Goal: Contribute content: Contribute content

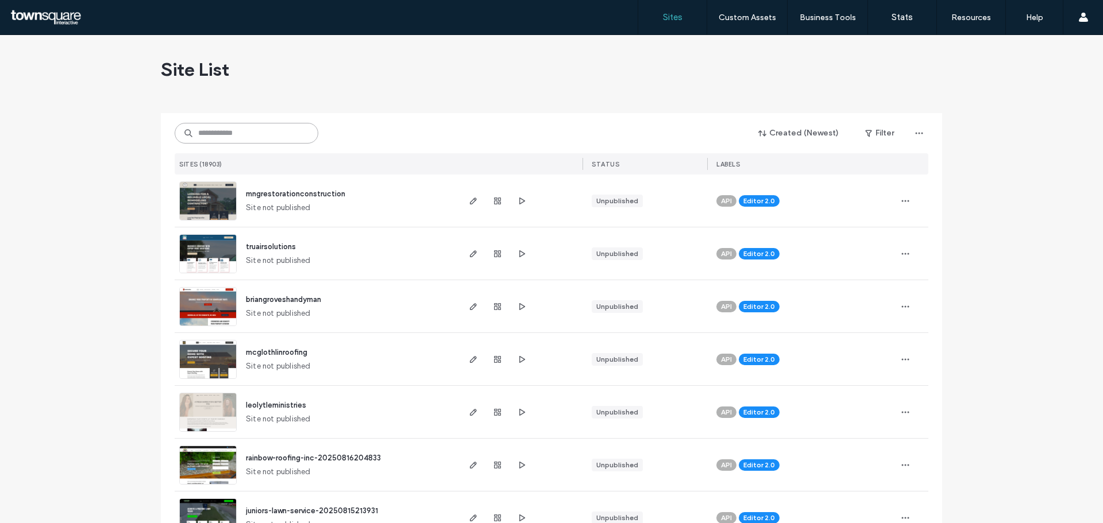
click at [217, 128] on input at bounding box center [247, 133] width 144 height 21
paste input "*********"
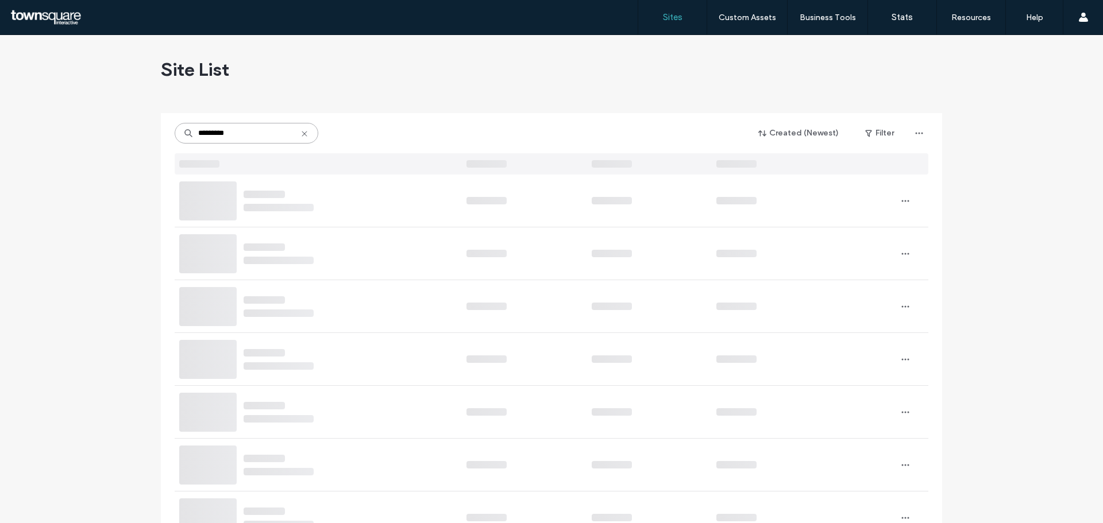
type input "*********"
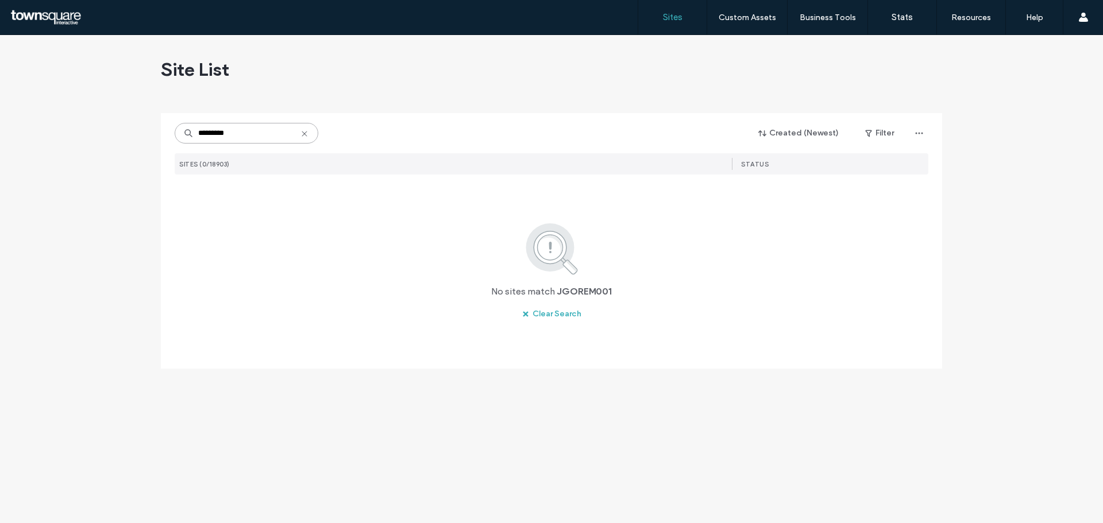
click at [244, 132] on input "*********" at bounding box center [247, 133] width 144 height 21
click at [244, 133] on input "*********" at bounding box center [247, 133] width 144 height 21
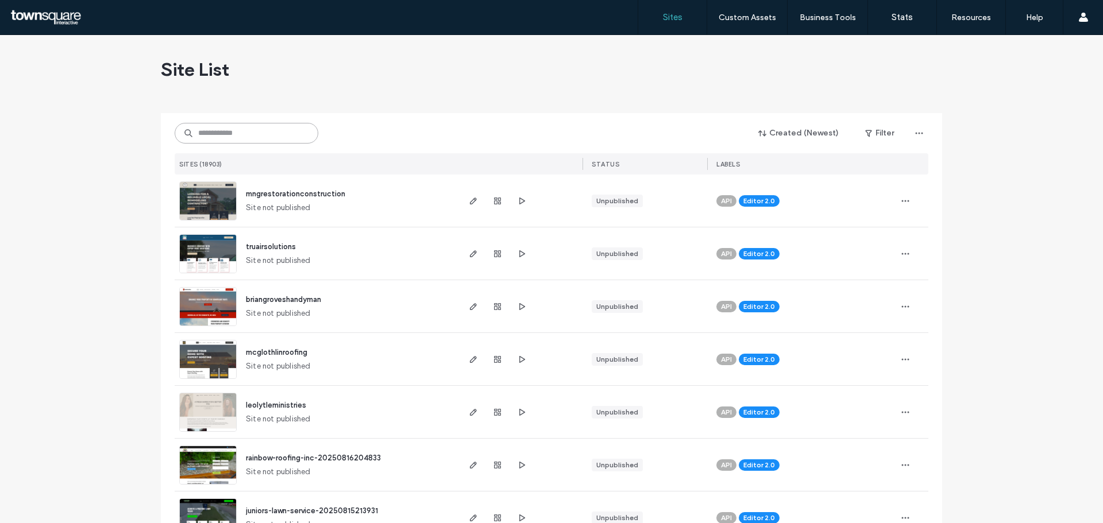
click at [255, 132] on input at bounding box center [247, 133] width 144 height 21
paste input "**********"
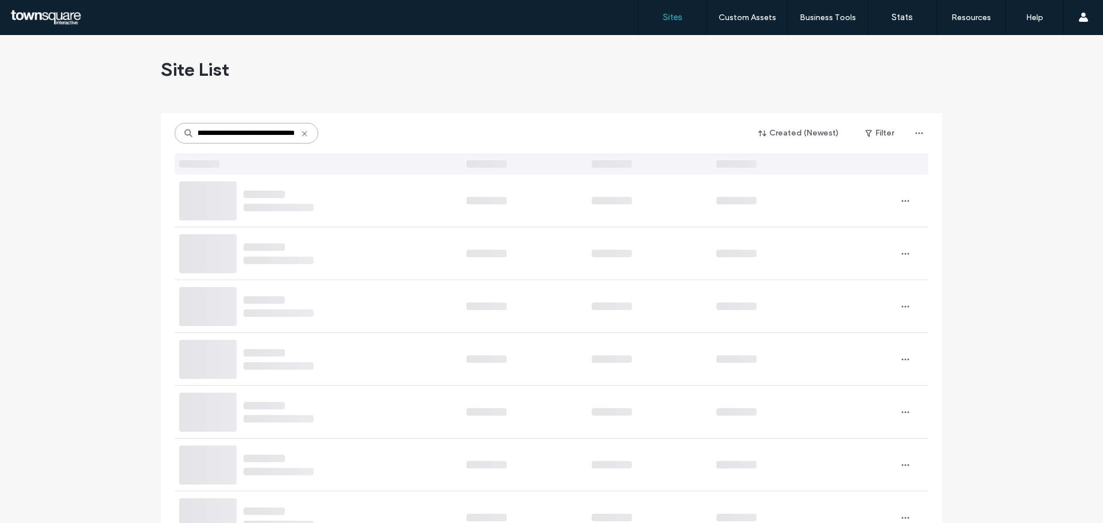
type input "**********"
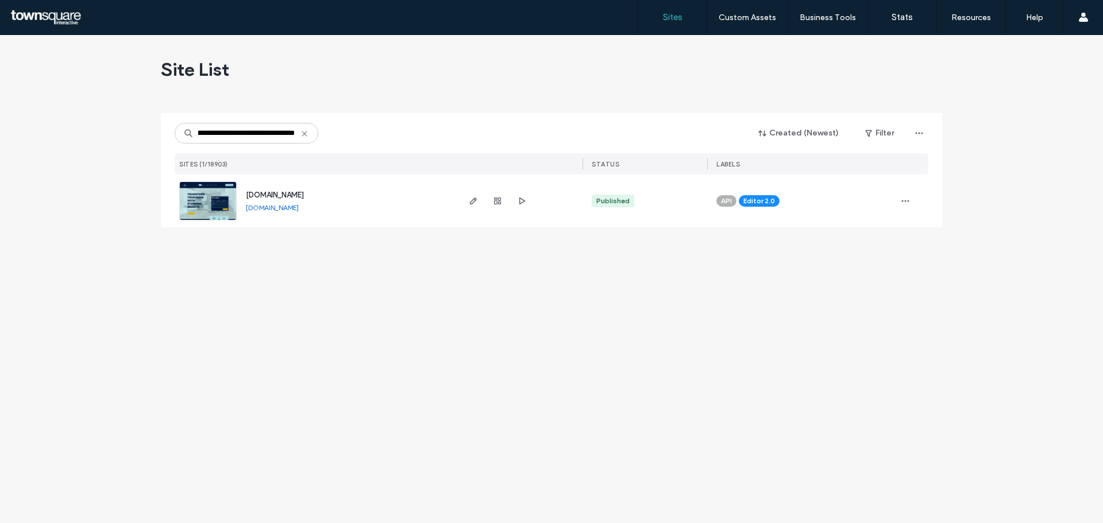
click at [228, 189] on img at bounding box center [208, 221] width 56 height 78
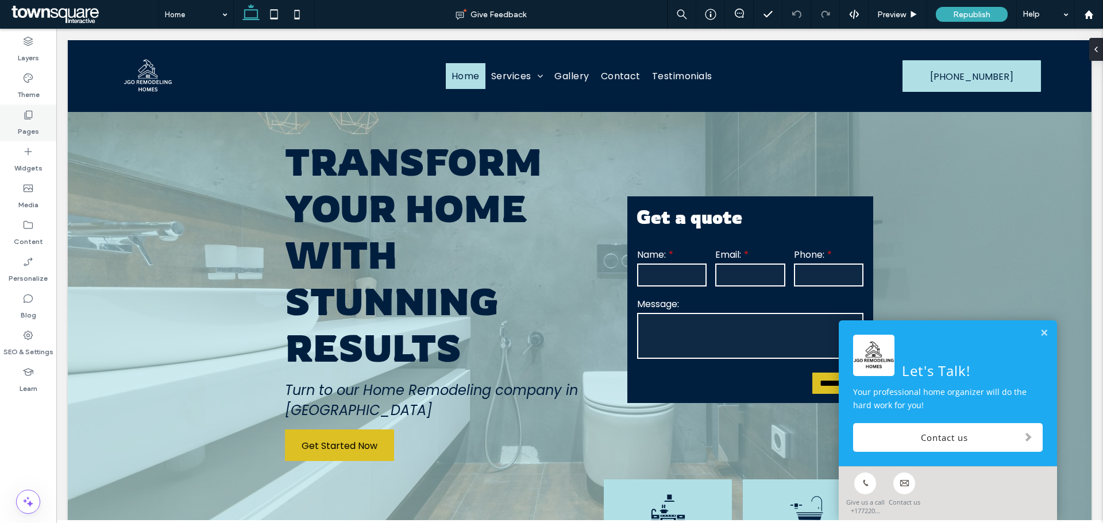
click at [23, 121] on label "Pages" at bounding box center [28, 129] width 21 height 16
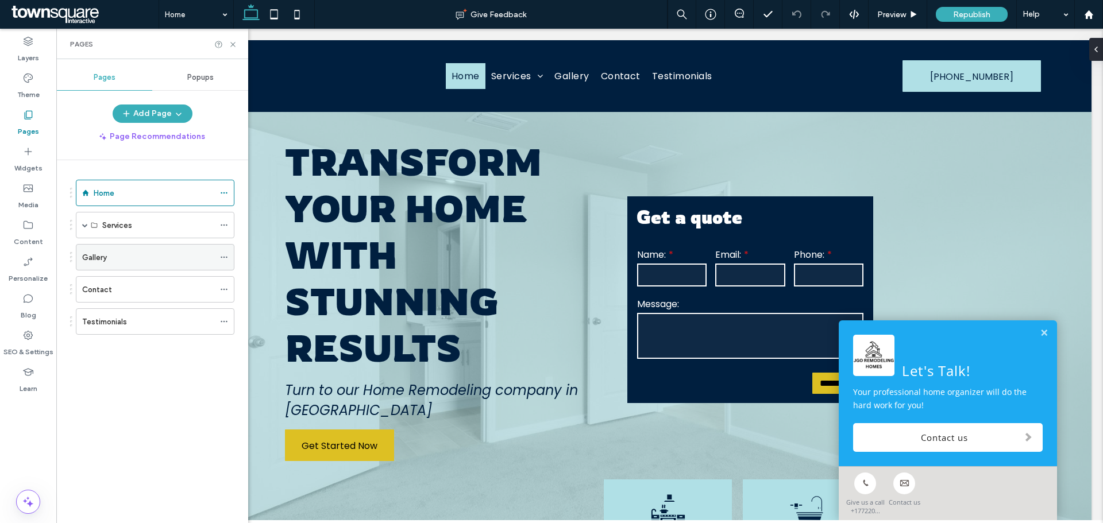
click at [172, 256] on div "Gallery" at bounding box center [148, 258] width 132 height 12
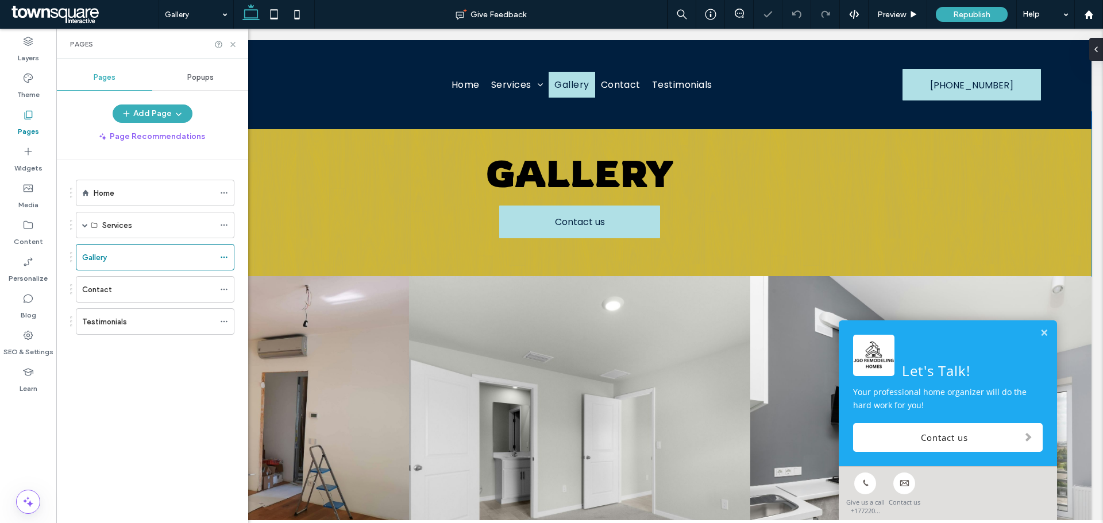
scroll to position [287, 0]
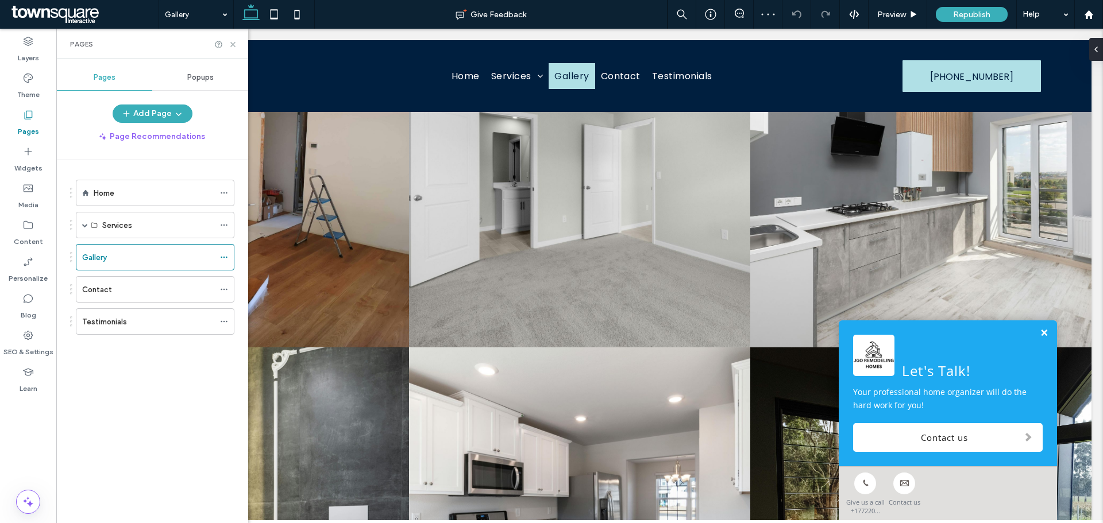
click at [1040, 332] on link at bounding box center [1044, 334] width 9 height 10
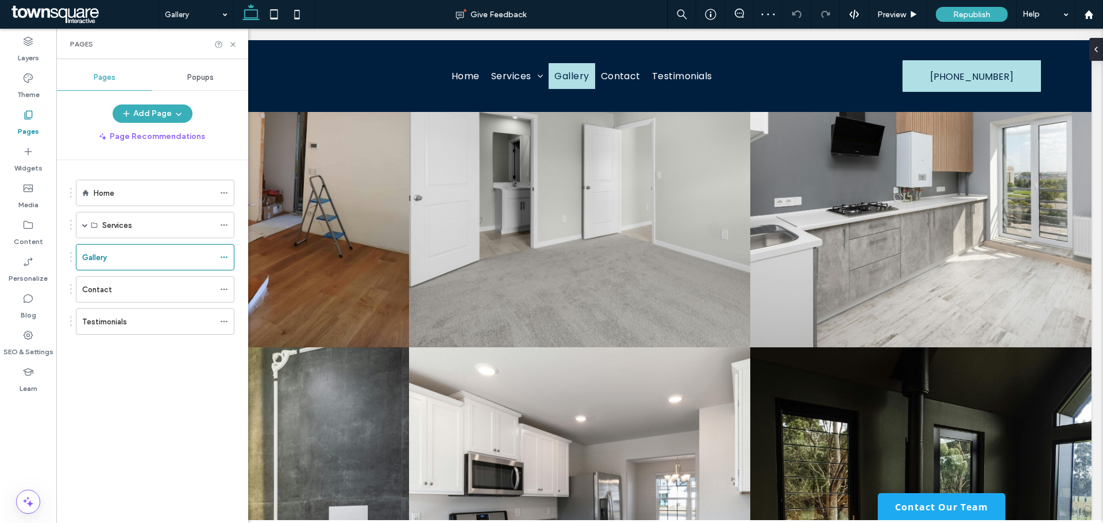
click at [229, 49] on div "Pages" at bounding box center [152, 44] width 192 height 30
click at [230, 45] on icon at bounding box center [233, 44] width 9 height 9
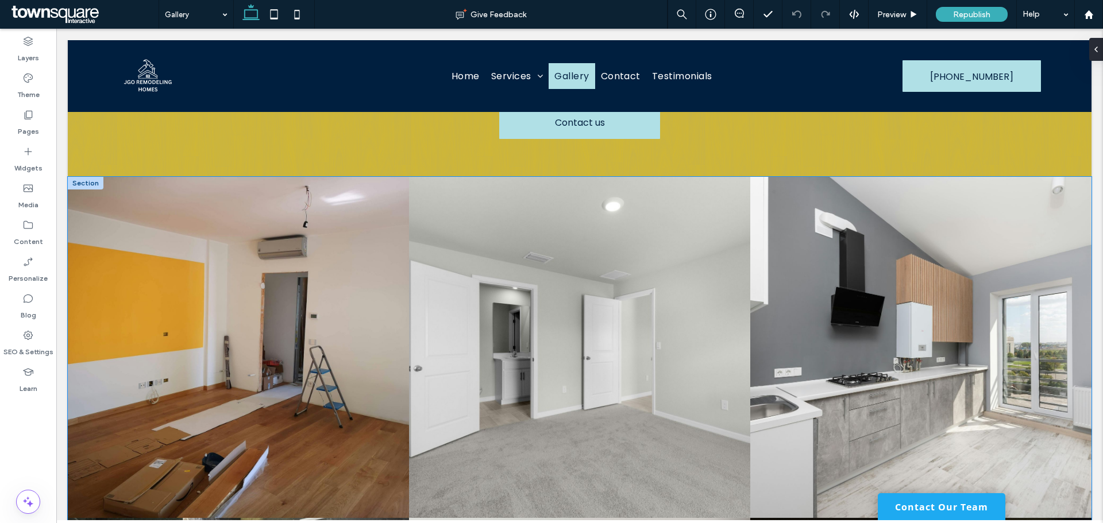
scroll to position [172, 0]
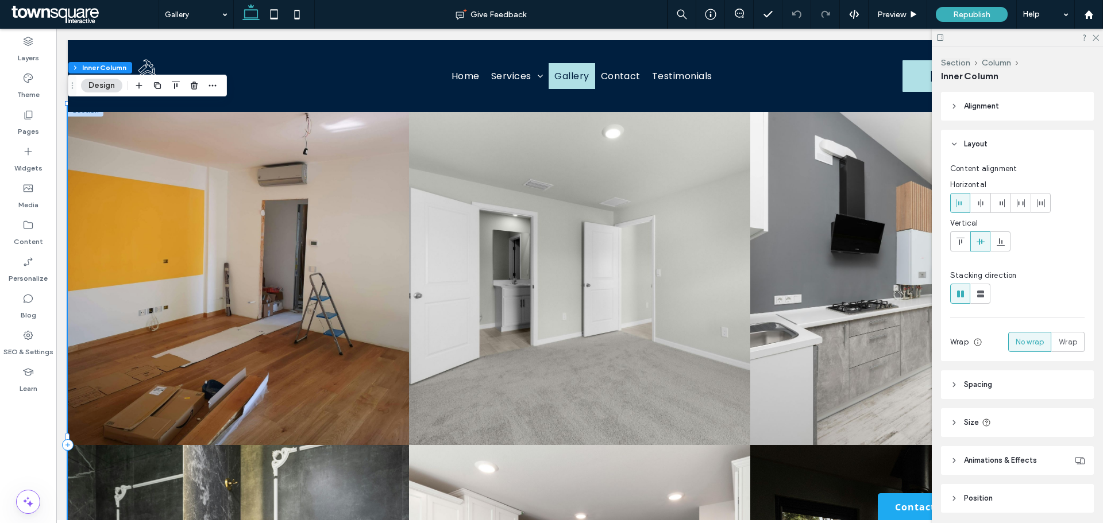
click at [224, 194] on link at bounding box center [238, 274] width 341 height 341
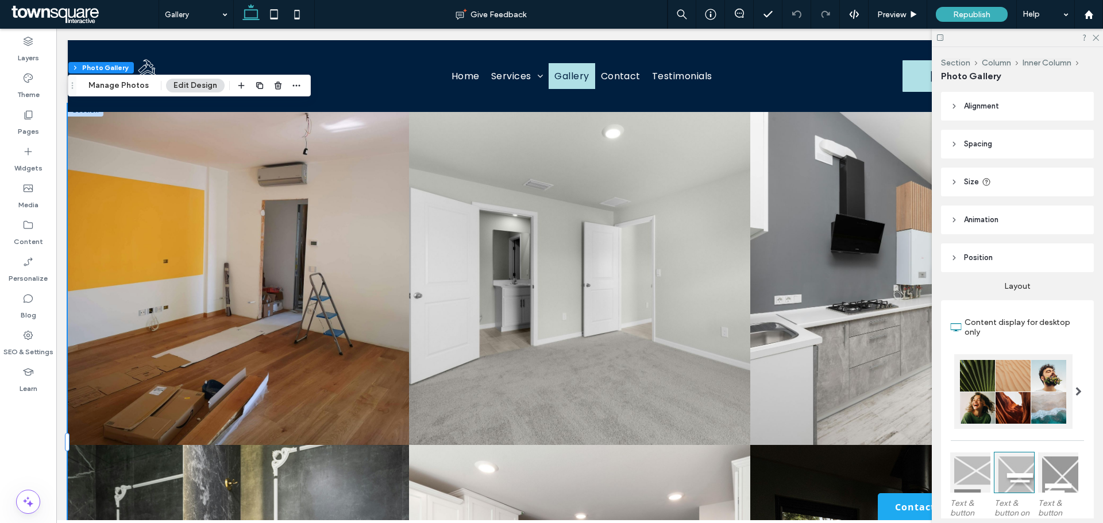
click at [129, 93] on div "Section Column Inner Column Photo Gallery Manage Photos Edit Design" at bounding box center [189, 86] width 243 height 22
click at [130, 86] on button "Manage Photos" at bounding box center [118, 86] width 75 height 14
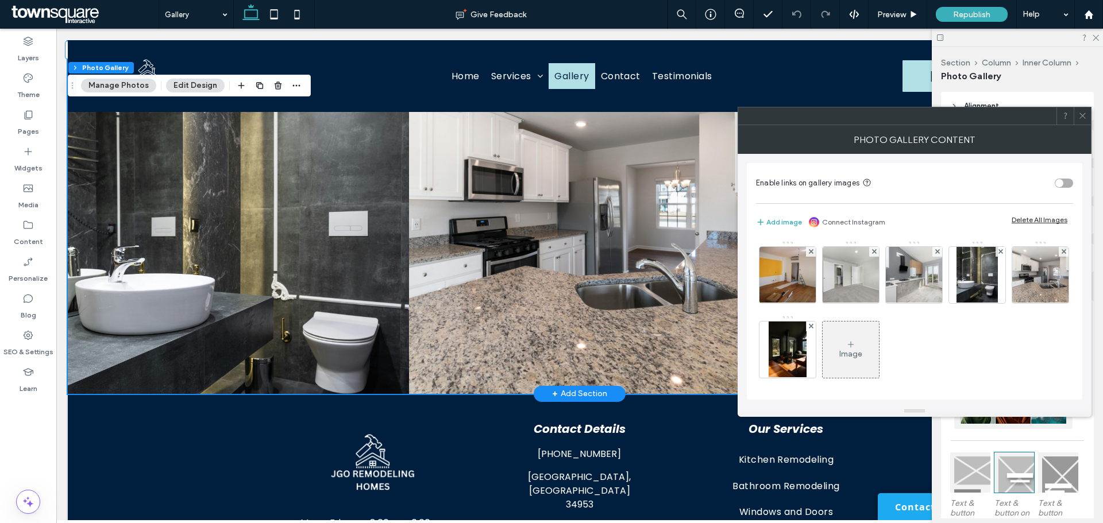
scroll to position [287, 0]
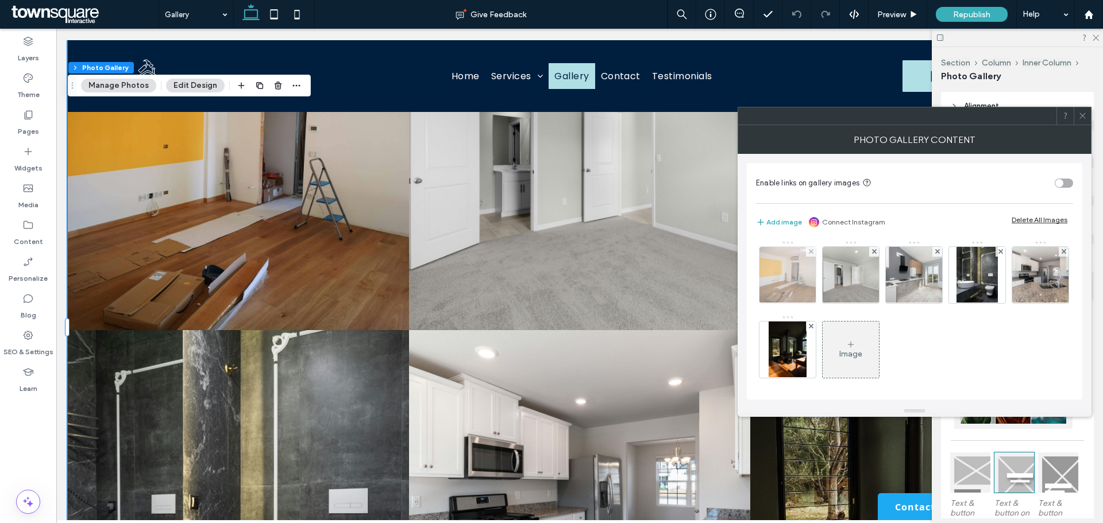
click at [791, 268] on img at bounding box center [787, 275] width 75 height 56
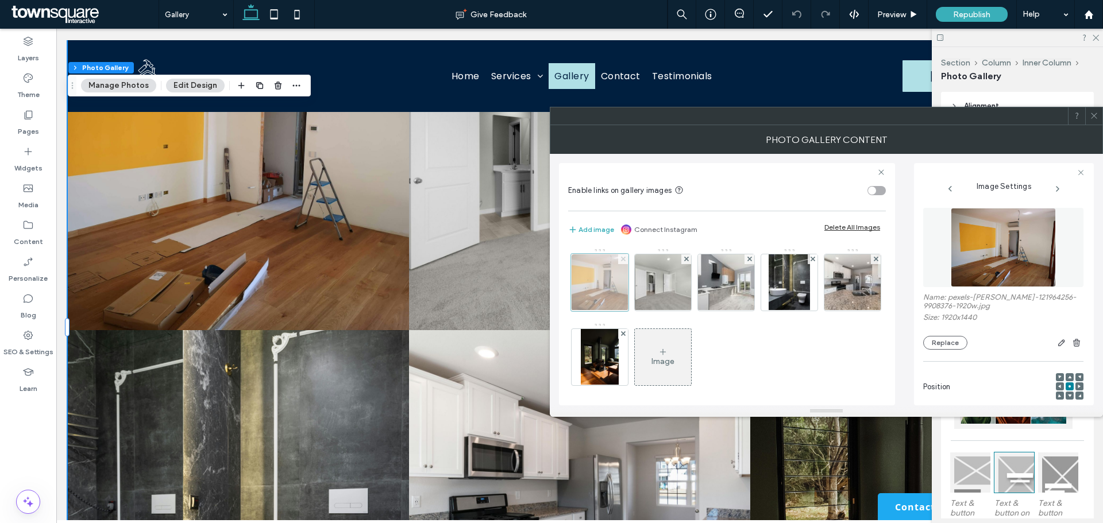
click at [622, 259] on icon at bounding box center [623, 259] width 5 height 5
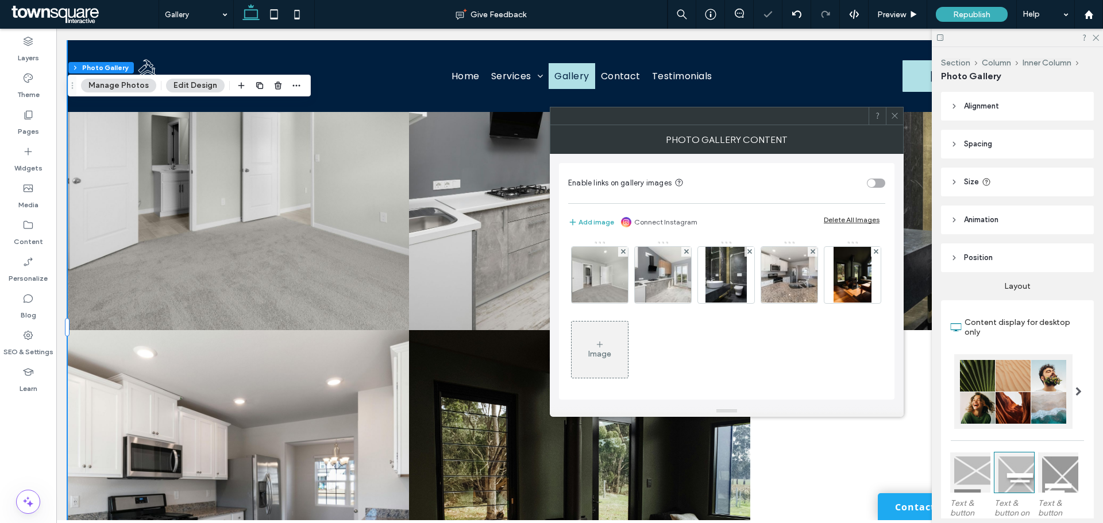
click at [611, 352] on div "Image" at bounding box center [599, 354] width 23 height 10
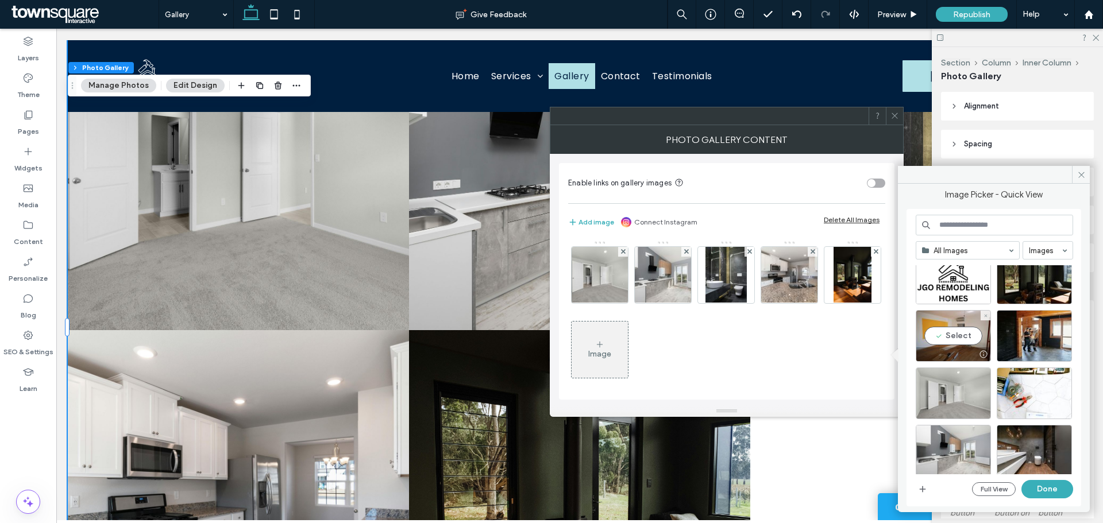
scroll to position [172, 0]
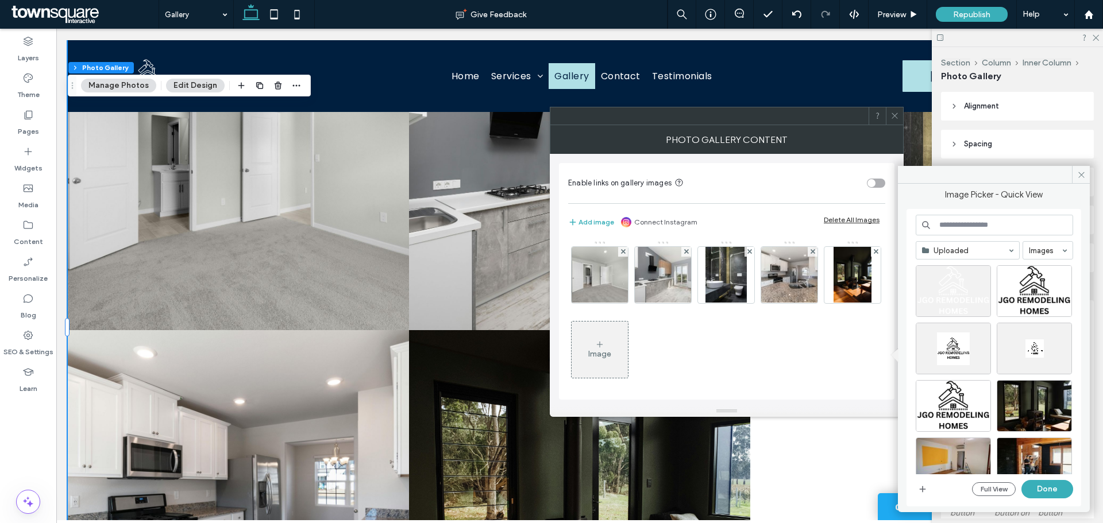
click at [957, 254] on input at bounding box center [965, 250] width 86 height 8
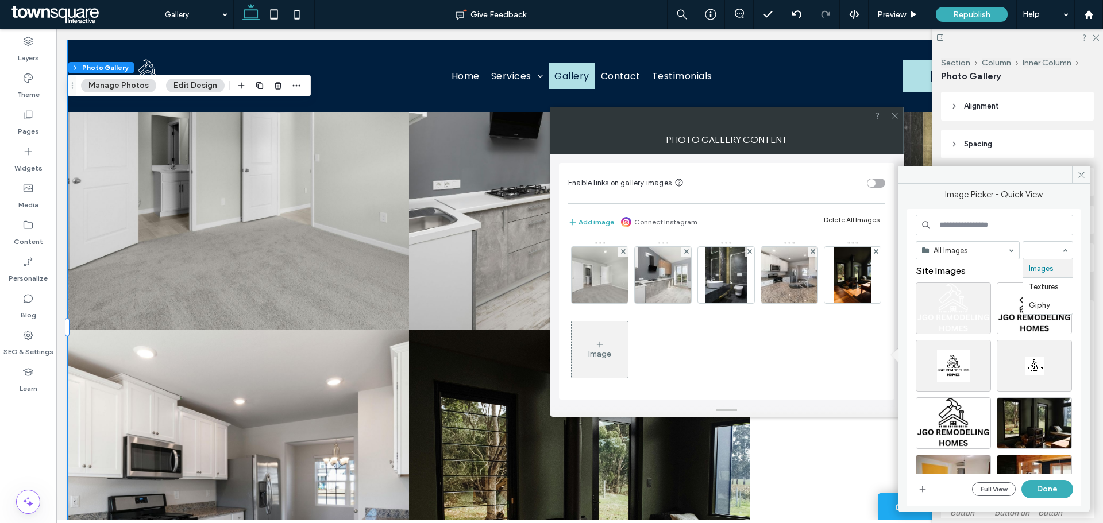
click at [1052, 246] on input at bounding box center [1045, 250] width 32 height 8
click at [924, 491] on icon "button" at bounding box center [922, 489] width 9 height 9
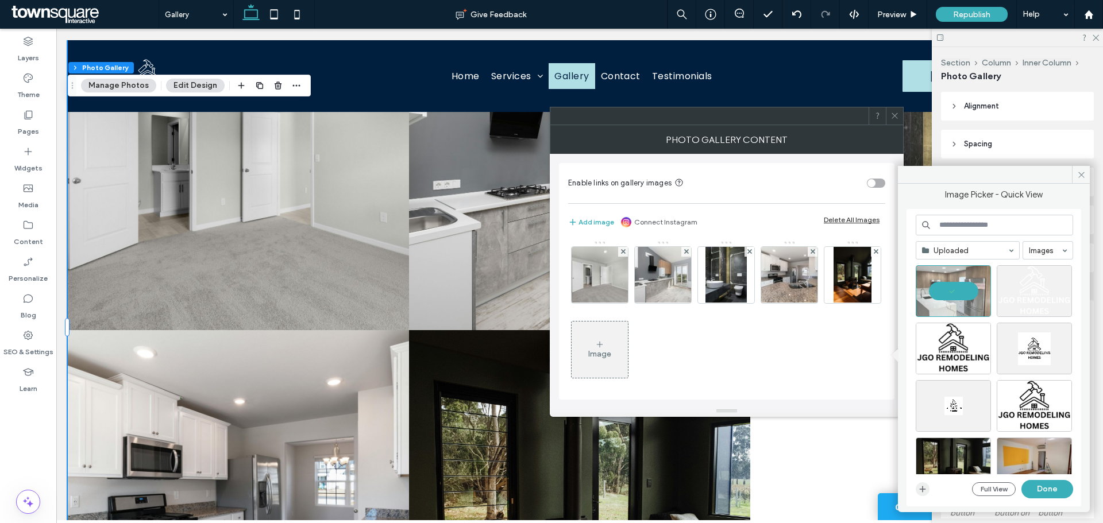
click at [923, 486] on icon "button" at bounding box center [922, 489] width 9 height 9
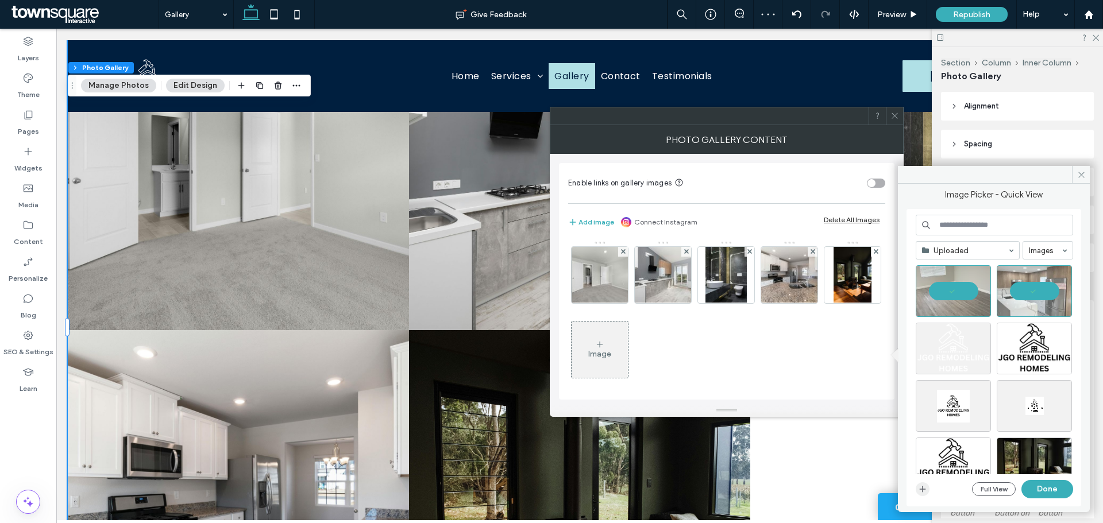
click at [922, 488] on icon "button" at bounding box center [922, 489] width 9 height 9
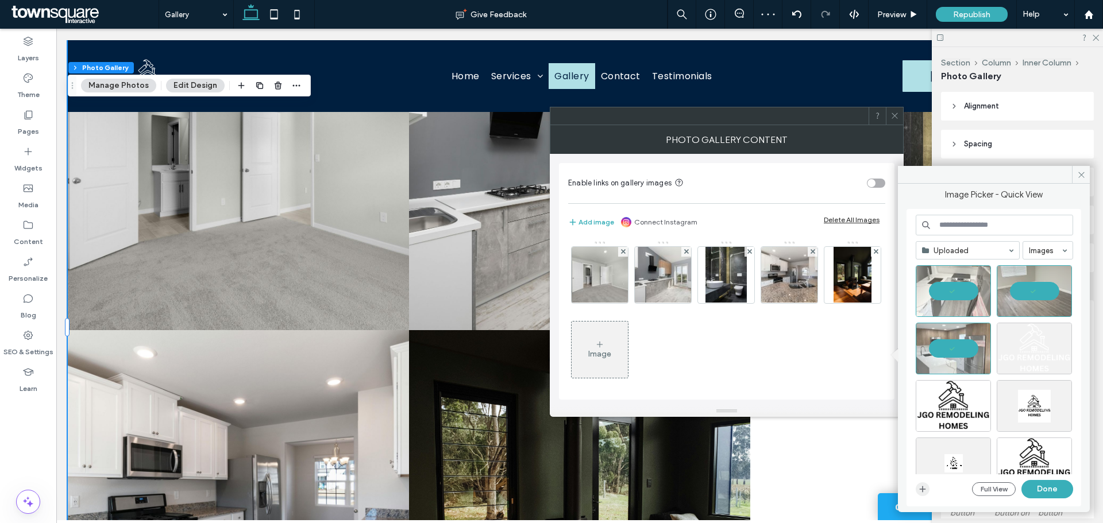
click at [922, 489] on icon "button" at bounding box center [922, 489] width 9 height 9
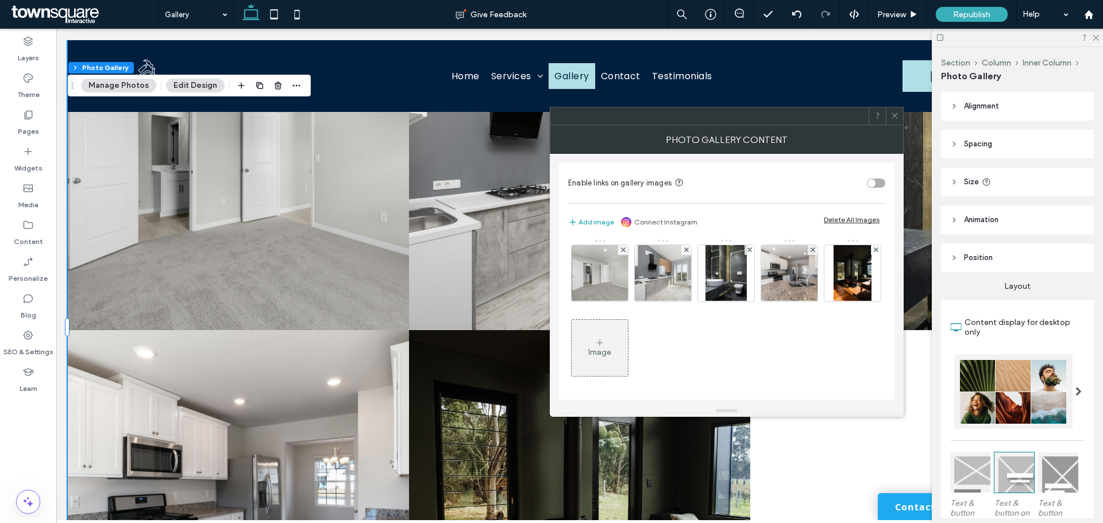
scroll to position [3, 0]
drag, startPoint x: 714, startPoint y: 361, endPoint x: 706, endPoint y: 359, distance: 7.7
click at [713, 361] on div "Image" at bounding box center [726, 312] width 316 height 149
click at [628, 352] on div "Image" at bounding box center [600, 347] width 56 height 54
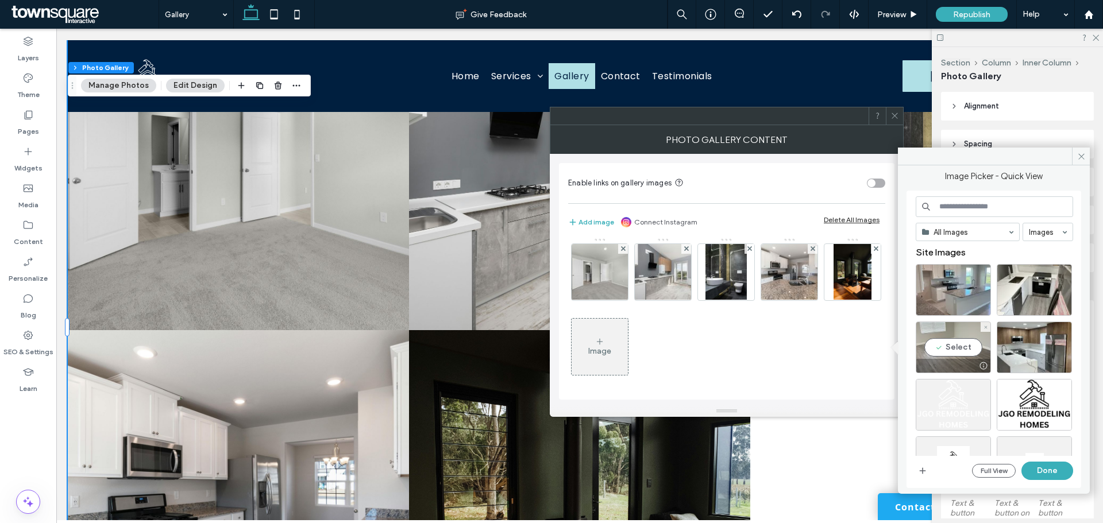
click at [948, 345] on div "Select" at bounding box center [953, 348] width 75 height 52
click at [1055, 469] on button "Done" at bounding box center [1048, 471] width 52 height 18
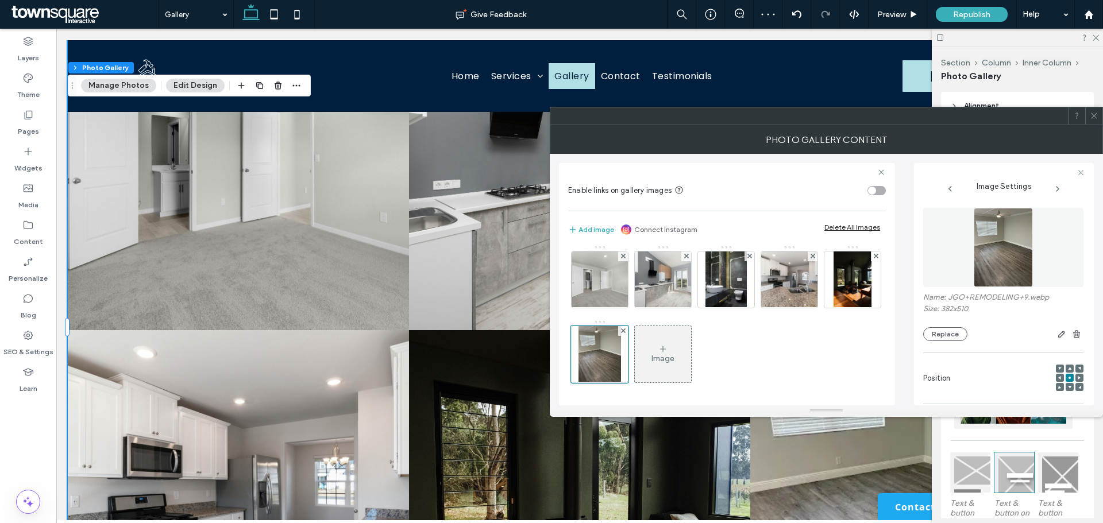
click at [675, 356] on div "Image" at bounding box center [663, 359] width 23 height 10
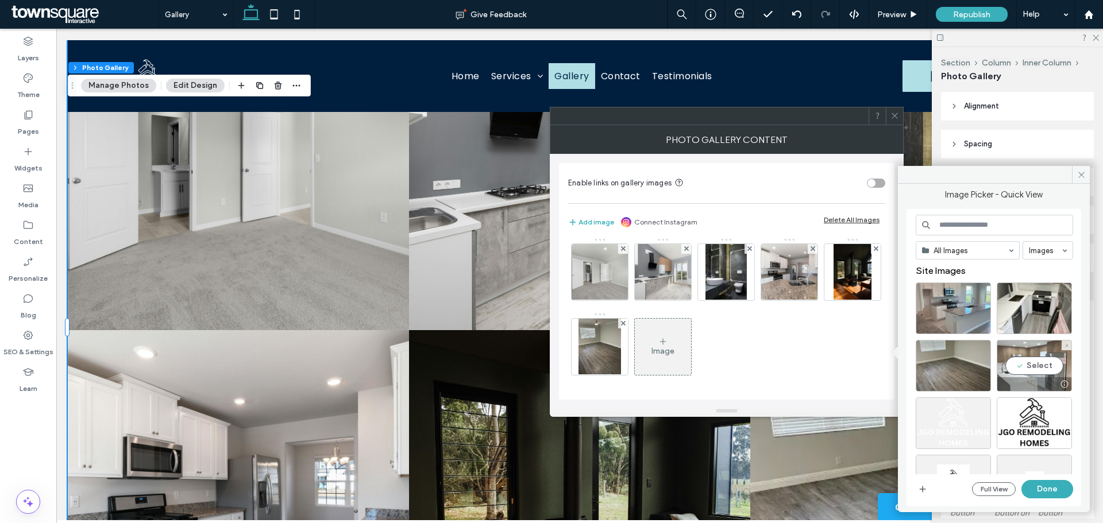
click at [1035, 366] on div "Select" at bounding box center [1034, 366] width 75 height 52
click at [1046, 490] on button "Done" at bounding box center [1048, 489] width 52 height 18
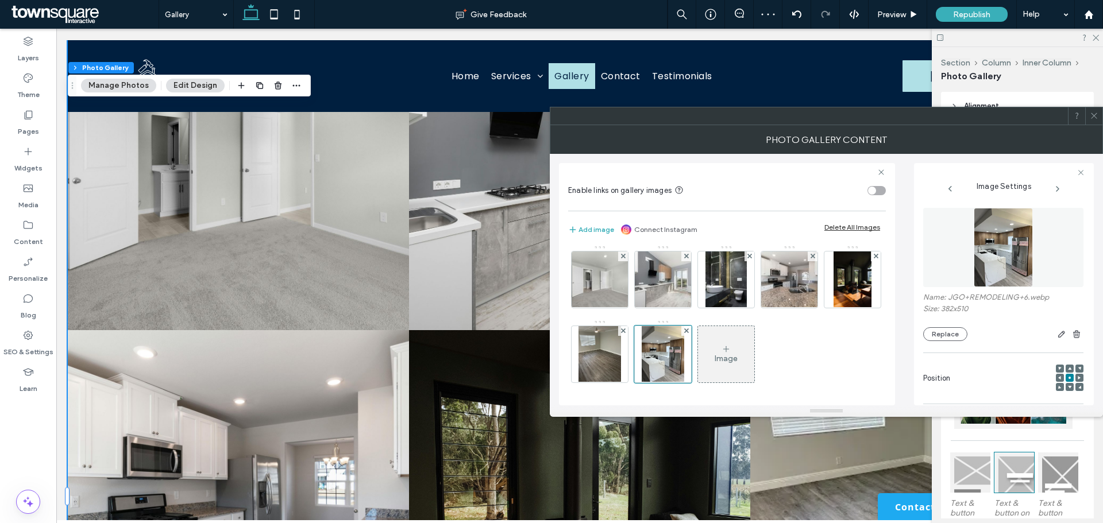
click at [731, 349] on icon at bounding box center [726, 349] width 9 height 9
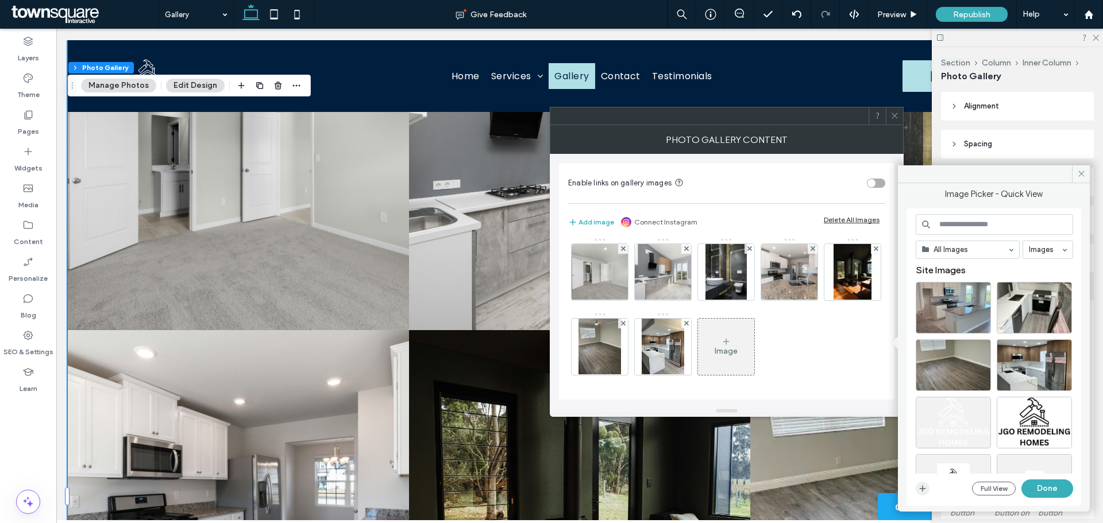
click at [922, 492] on icon "button" at bounding box center [922, 488] width 9 height 9
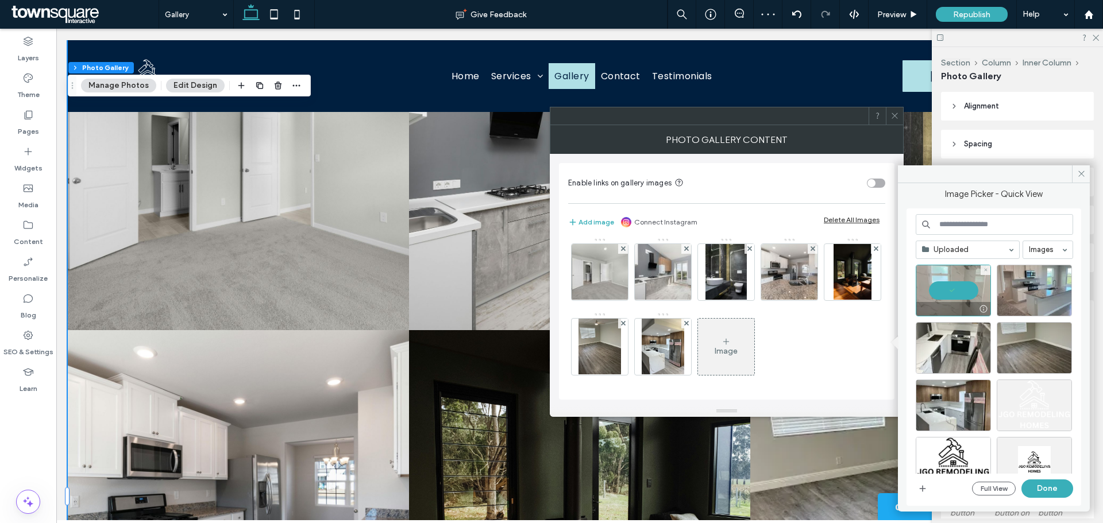
click at [962, 293] on div at bounding box center [953, 291] width 75 height 52
click at [962, 292] on div "Select" at bounding box center [953, 291] width 75 height 52
click at [1047, 492] on button "Done" at bounding box center [1048, 489] width 52 height 18
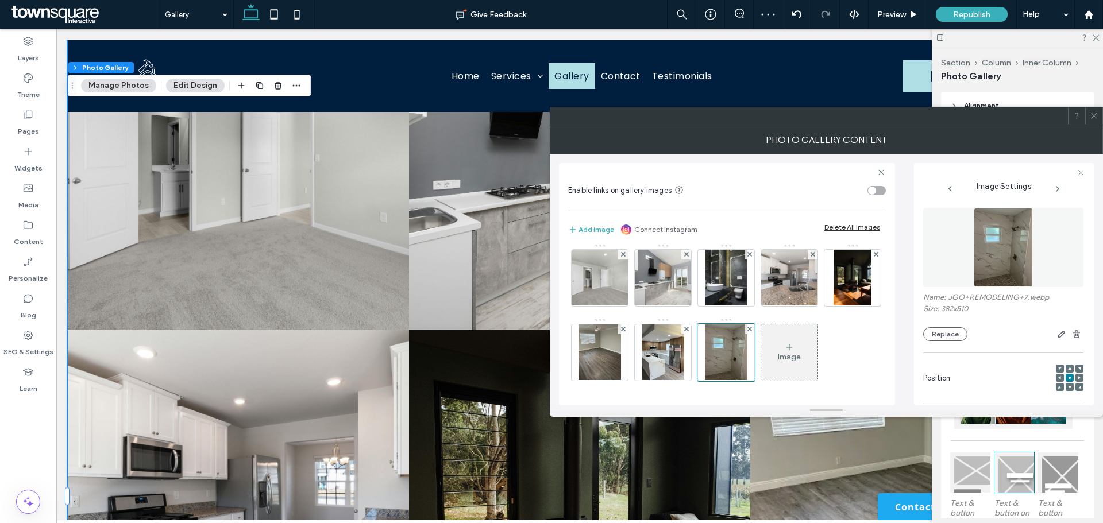
scroll to position [79, 0]
click at [761, 356] on div "Image" at bounding box center [789, 353] width 56 height 54
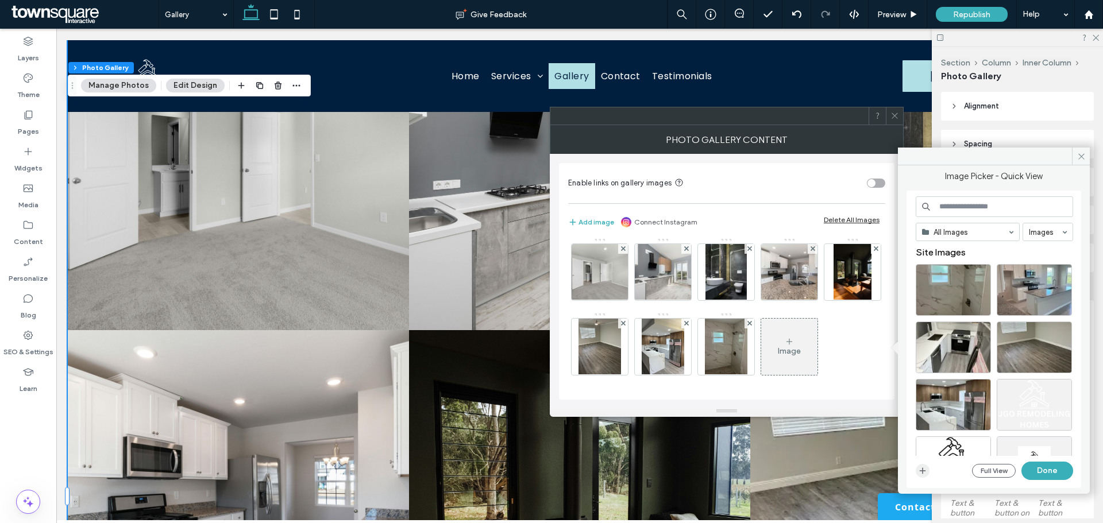
click at [920, 472] on icon "button" at bounding box center [922, 471] width 9 height 9
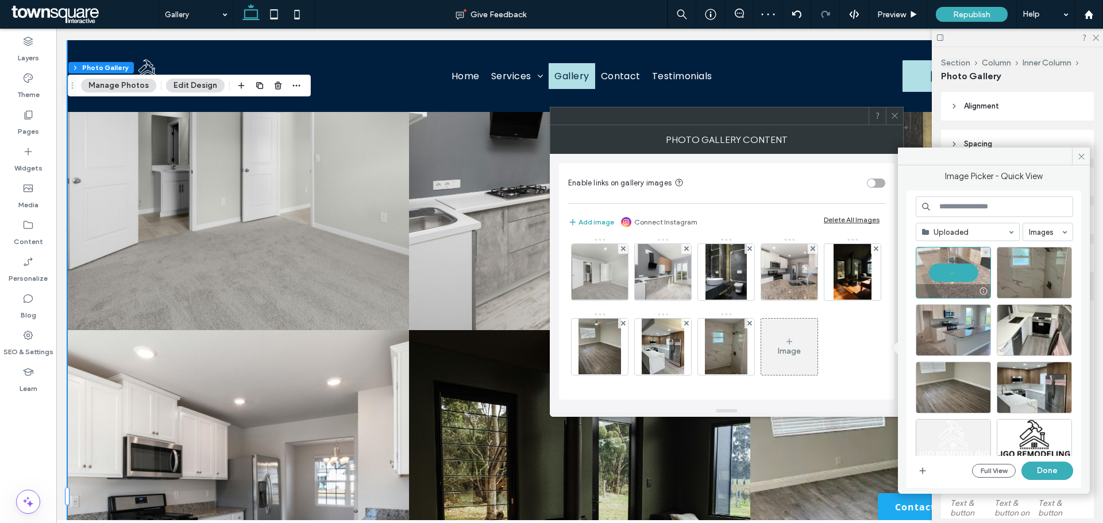
click at [958, 271] on div at bounding box center [953, 273] width 75 height 52
click at [951, 269] on div "Select" at bounding box center [953, 273] width 75 height 52
click at [1044, 468] on button "Done" at bounding box center [1048, 471] width 52 height 18
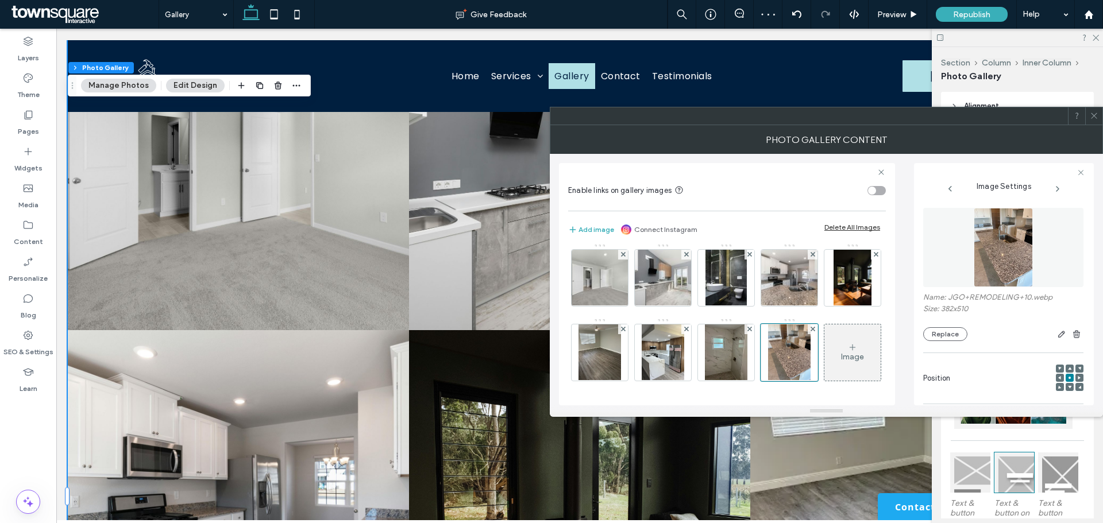
scroll to position [79, 0]
click at [824, 344] on div "Image" at bounding box center [852, 353] width 56 height 54
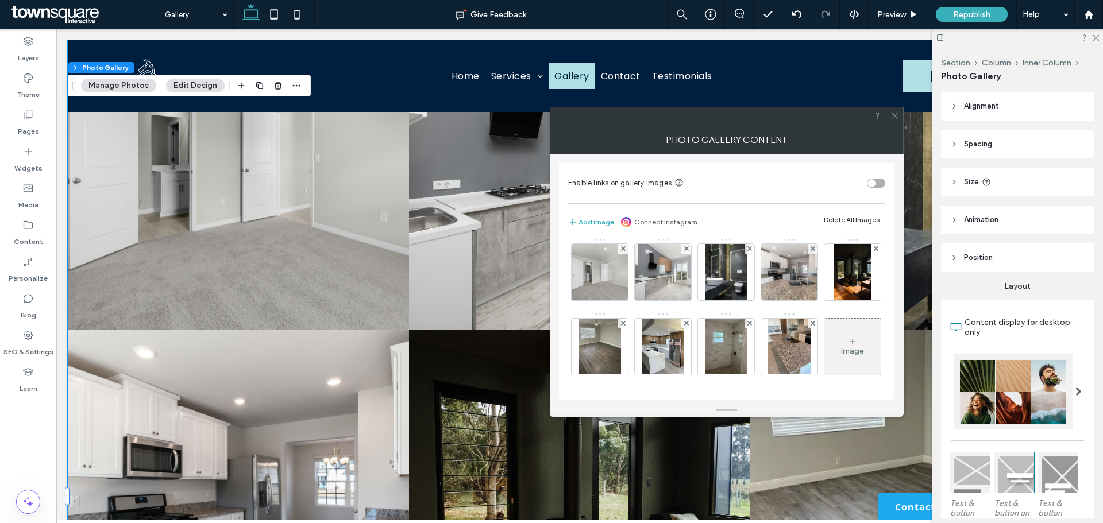
scroll to position [78, 0]
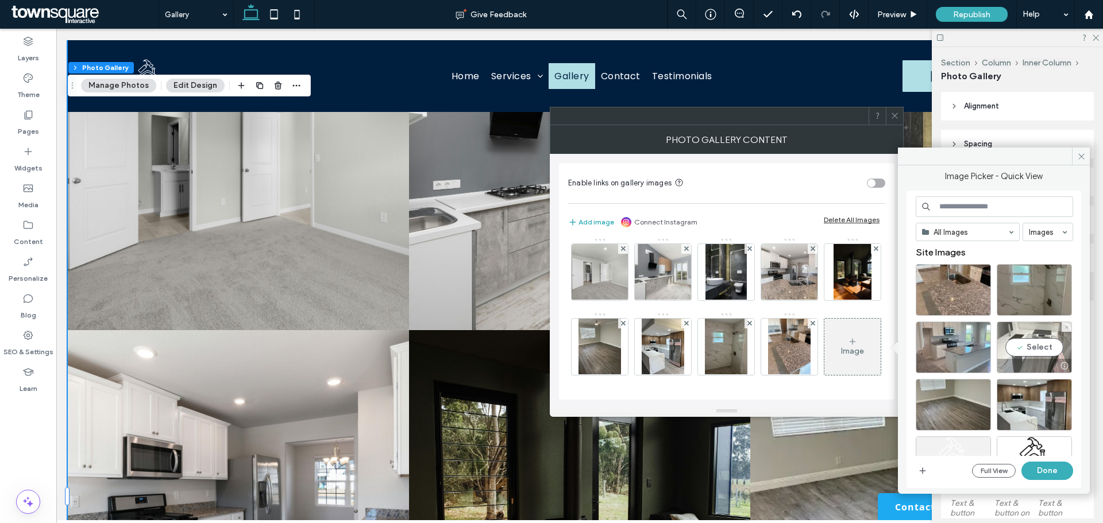
click at [1038, 345] on div "Select" at bounding box center [1034, 348] width 75 height 52
click at [1060, 472] on button "Done" at bounding box center [1048, 471] width 52 height 18
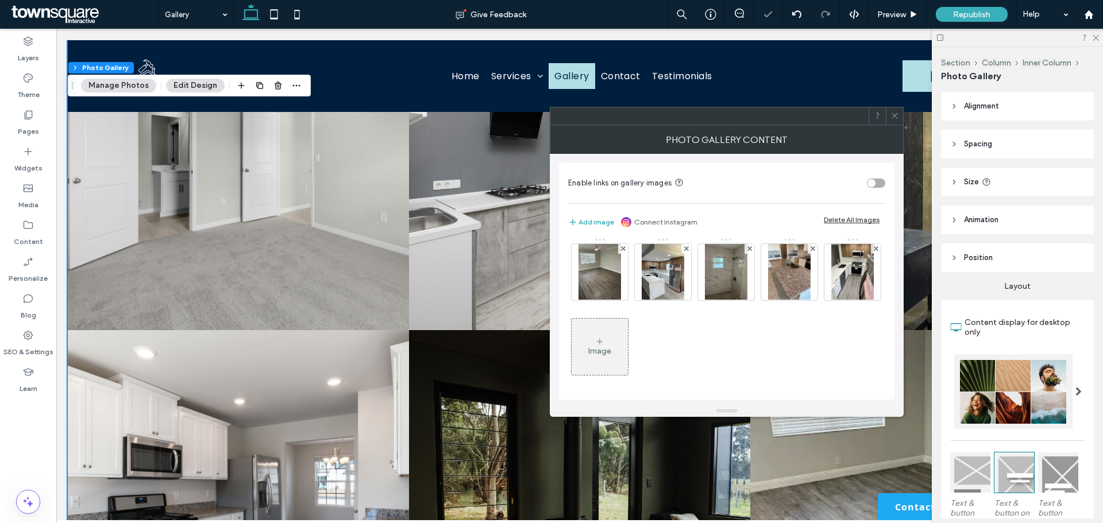
scroll to position [79, 0]
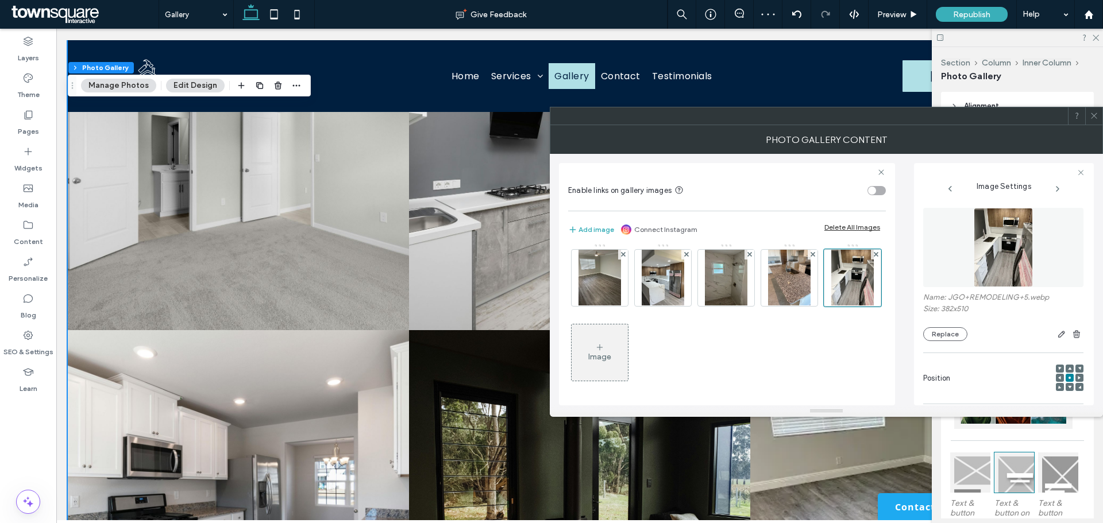
click at [604, 350] on icon at bounding box center [599, 347] width 9 height 9
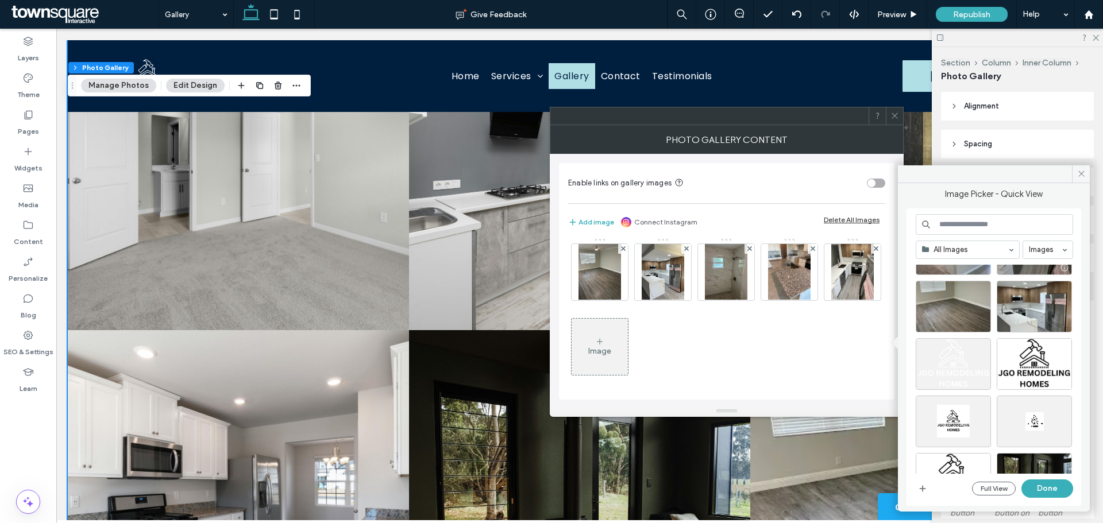
scroll to position [172, 0]
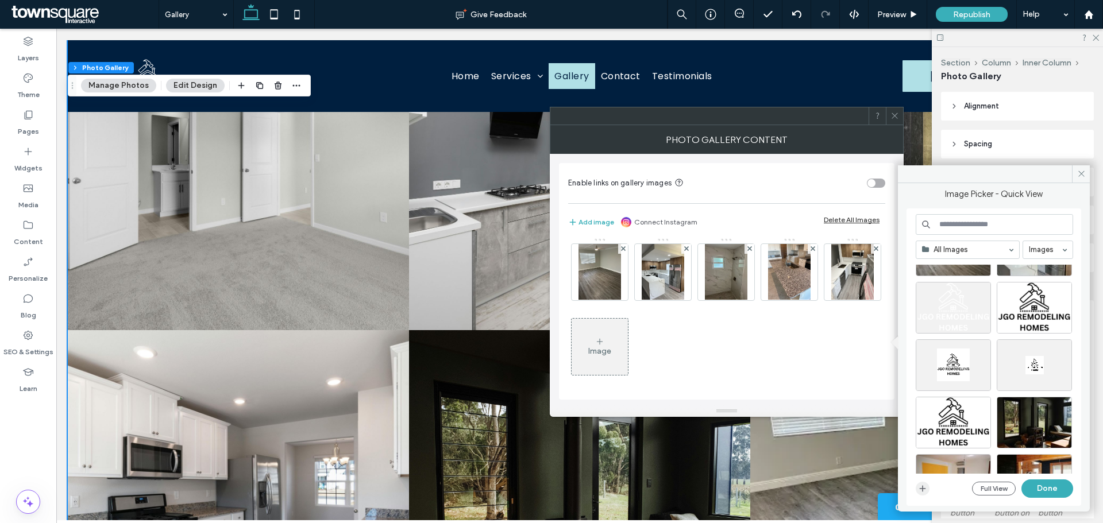
click at [920, 486] on icon "button" at bounding box center [922, 488] width 9 height 9
click at [611, 353] on div "Image" at bounding box center [599, 351] width 23 height 10
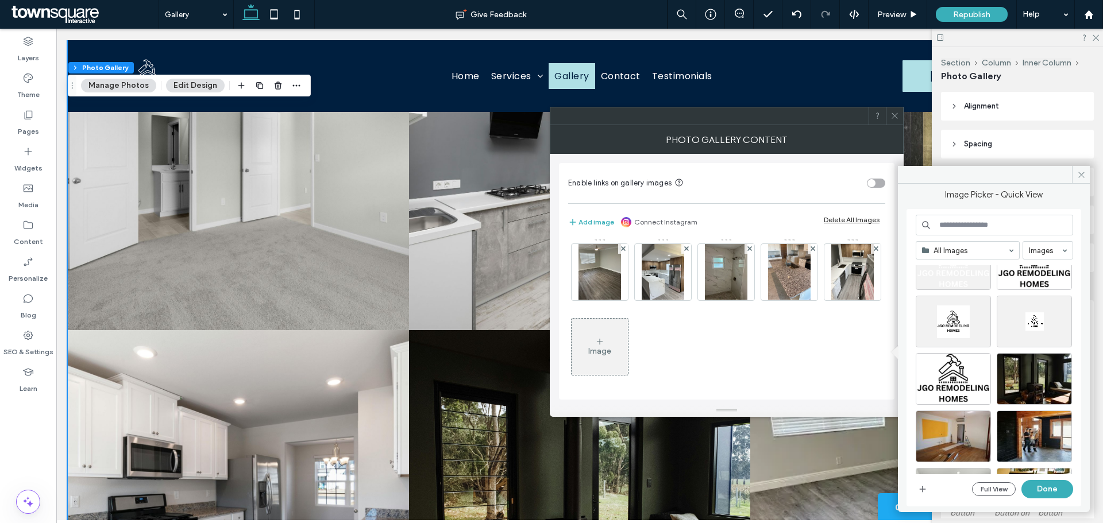
scroll to position [115, 0]
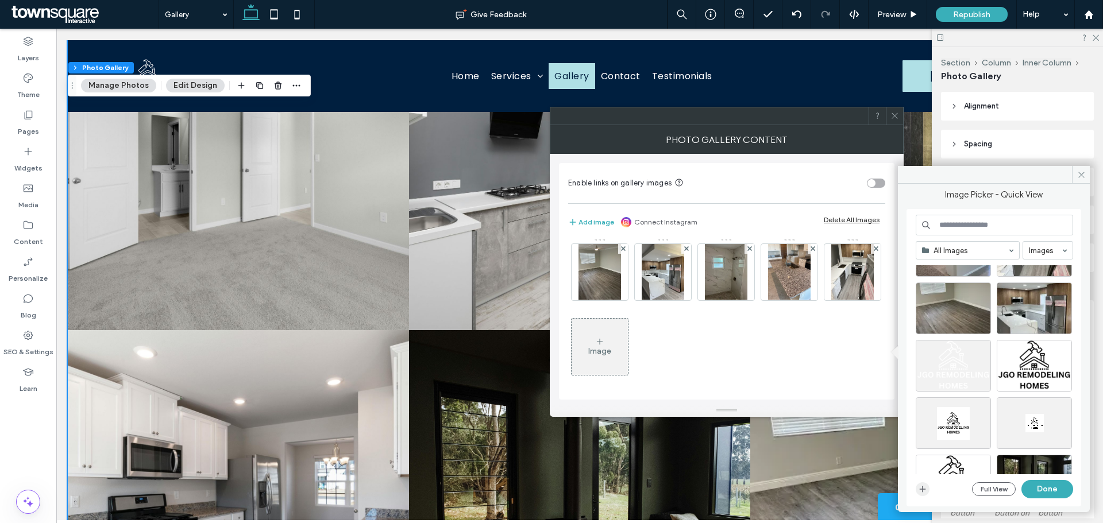
click at [924, 486] on icon "button" at bounding box center [922, 489] width 9 height 9
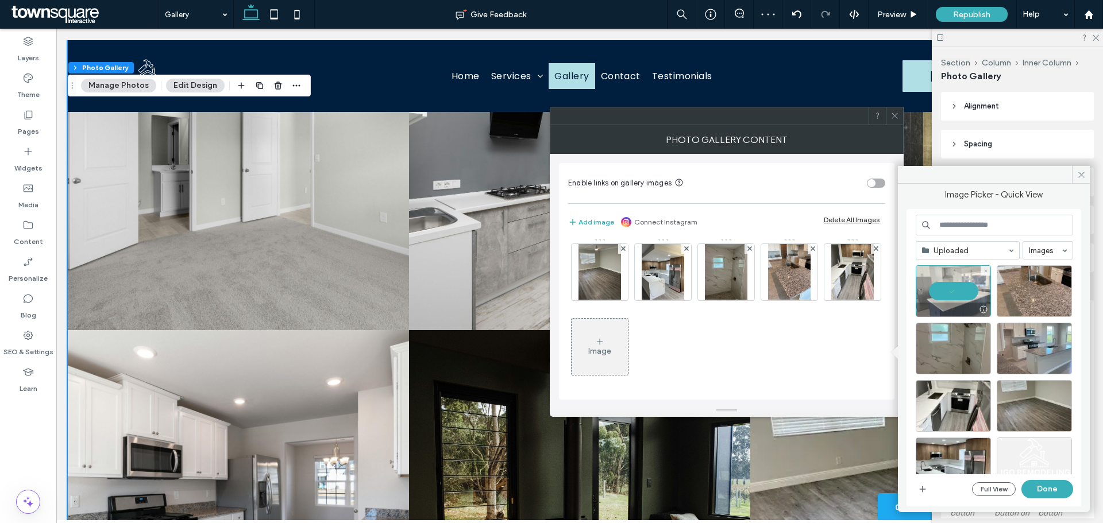
click at [969, 294] on div at bounding box center [953, 291] width 75 height 52
click at [955, 292] on div "Select" at bounding box center [953, 291] width 75 height 52
click at [1043, 488] on button "Done" at bounding box center [1048, 489] width 52 height 18
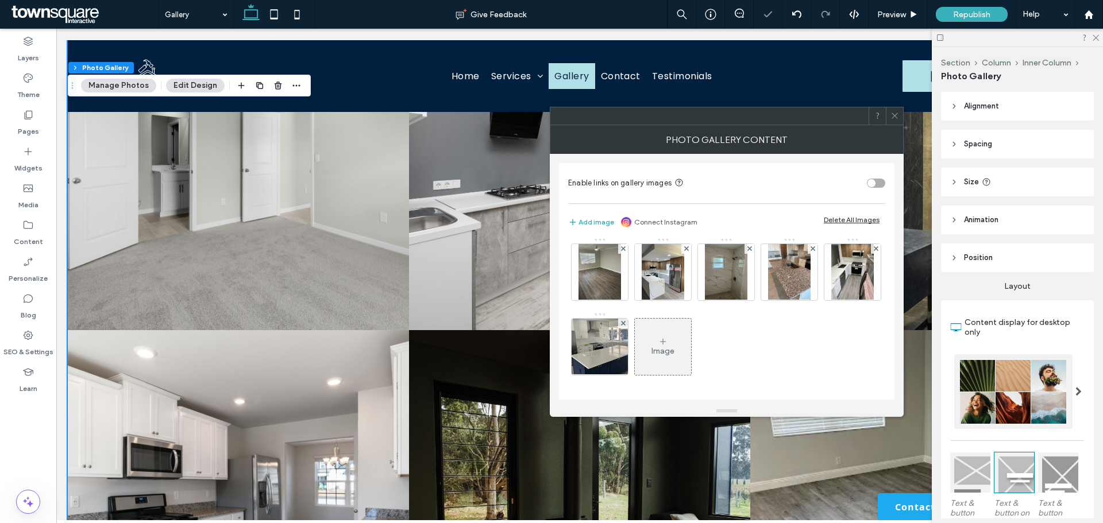
scroll to position [79, 0]
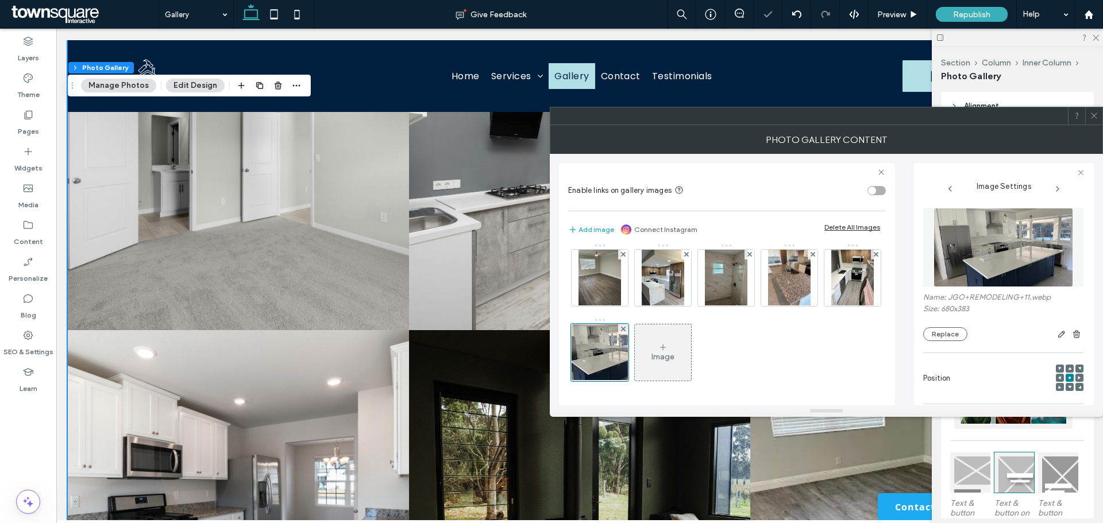
click at [675, 354] on div "Image" at bounding box center [663, 357] width 23 height 10
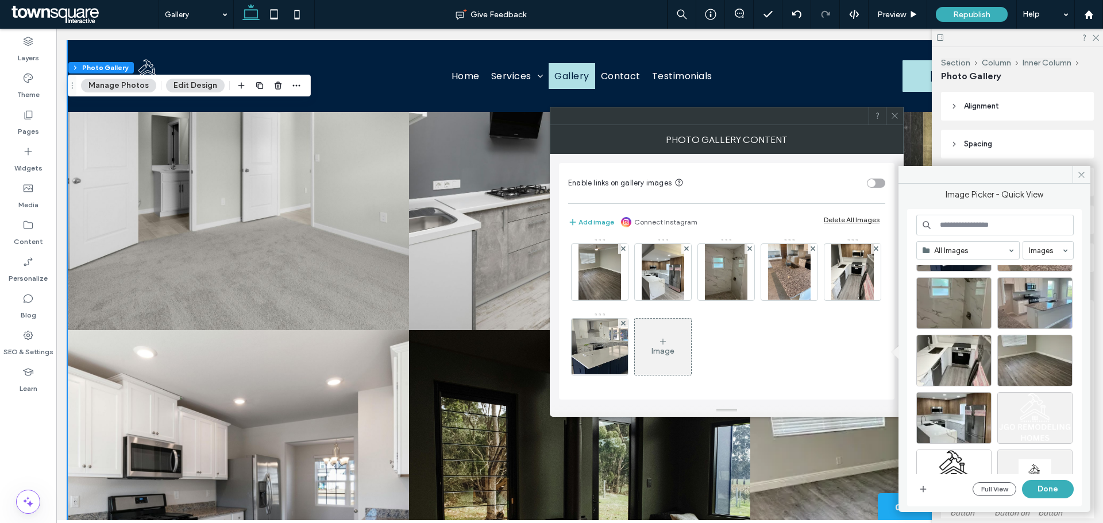
scroll to position [0, 0]
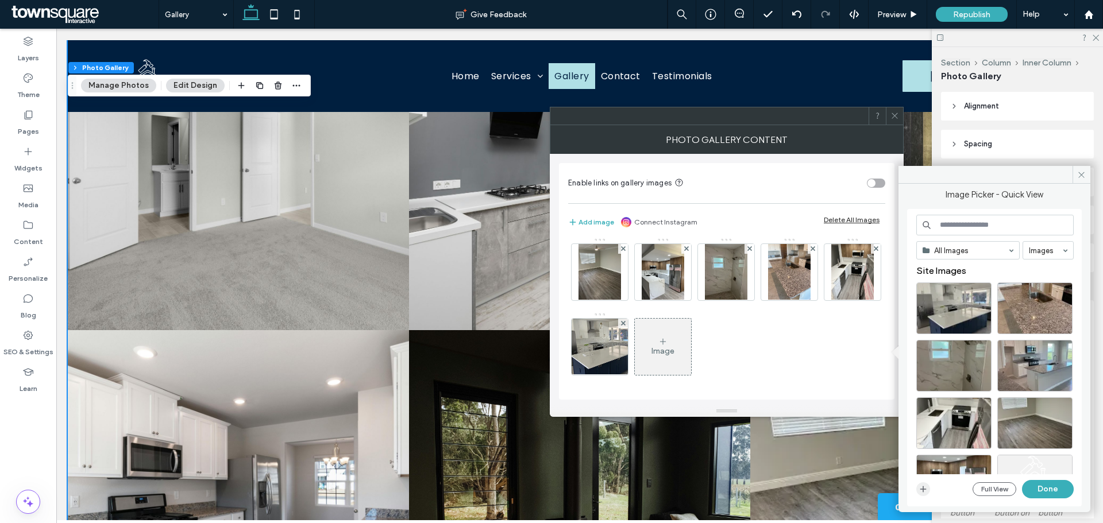
click at [924, 488] on icon "button" at bounding box center [923, 489] width 9 height 9
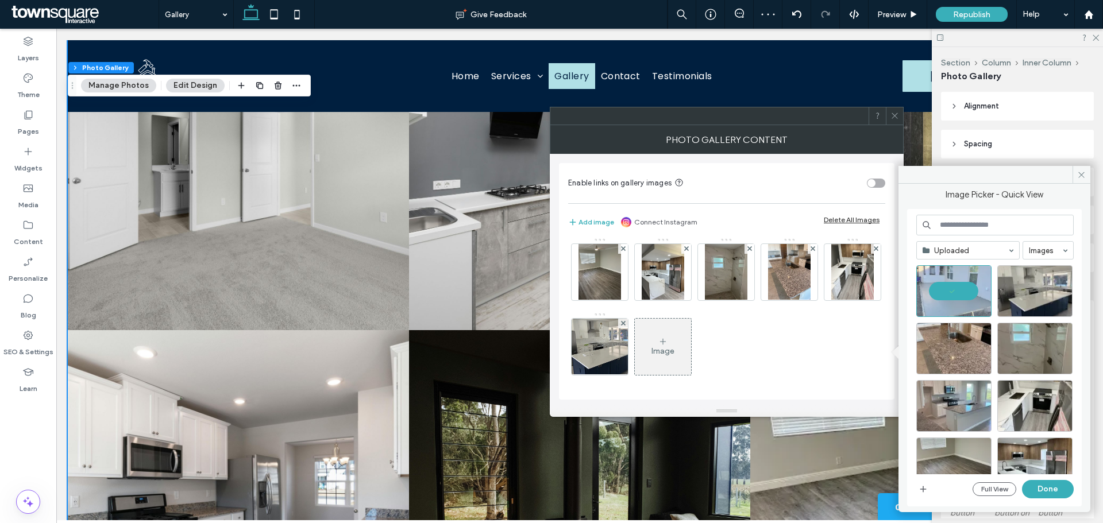
click at [675, 355] on div "Image" at bounding box center [663, 351] width 23 height 10
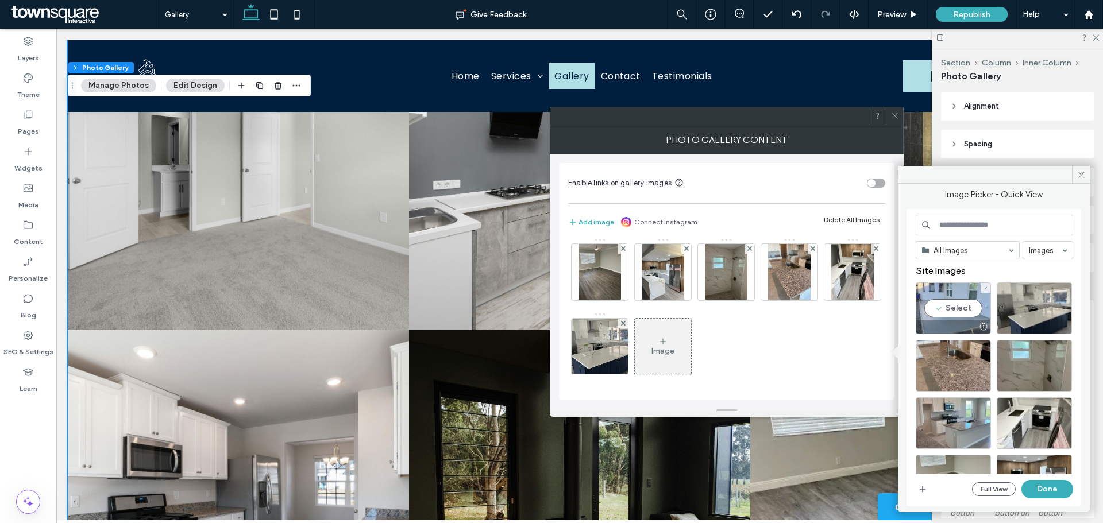
click at [962, 293] on div "Select" at bounding box center [953, 309] width 75 height 52
click at [1053, 490] on button "Done" at bounding box center [1048, 489] width 52 height 18
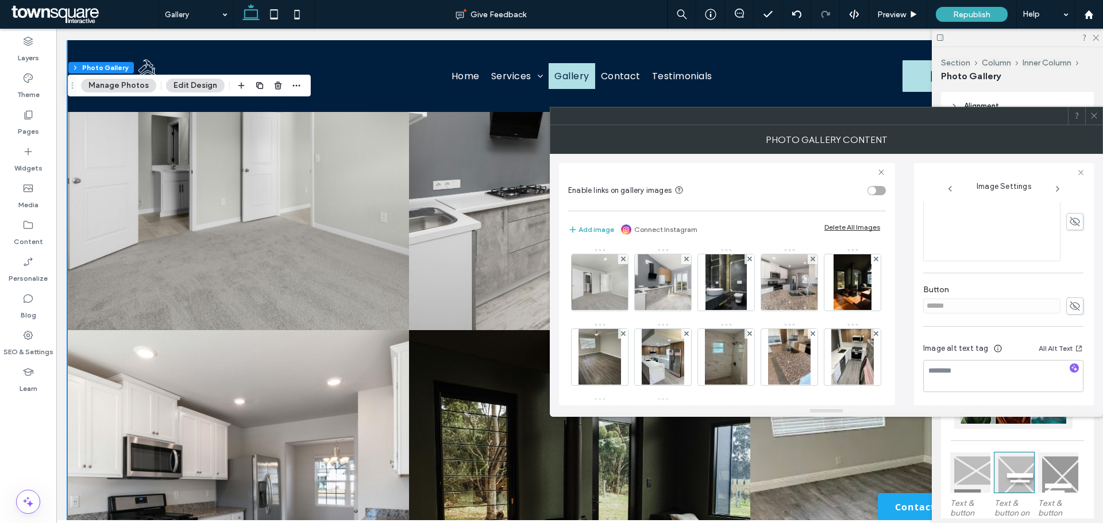
drag, startPoint x: 1022, startPoint y: 120, endPoint x: 1043, endPoint y: 120, distance: 21.8
click at [1021, 120] on div at bounding box center [809, 115] width 518 height 17
click at [1094, 120] on icon at bounding box center [1093, 115] width 9 height 9
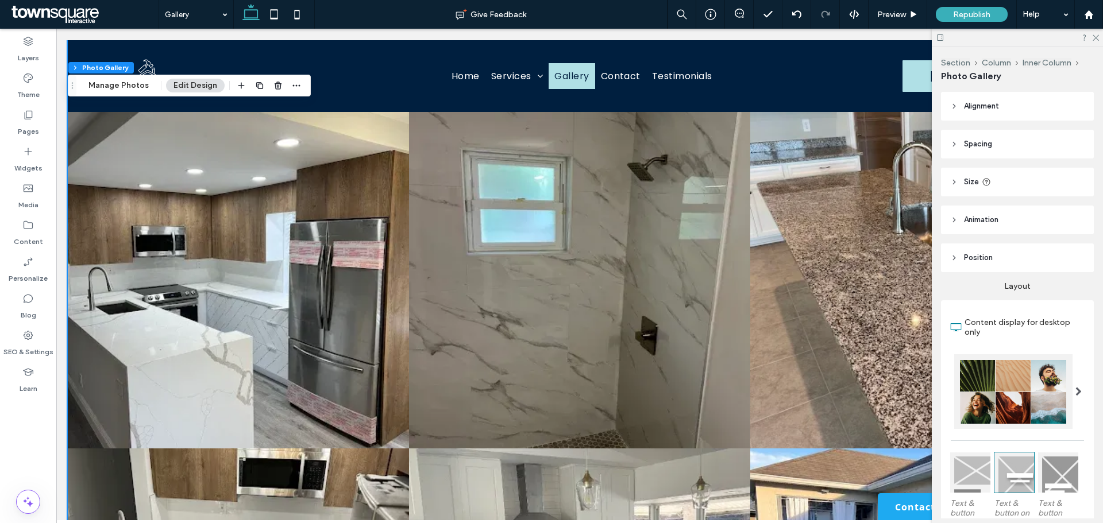
scroll to position [977, 0]
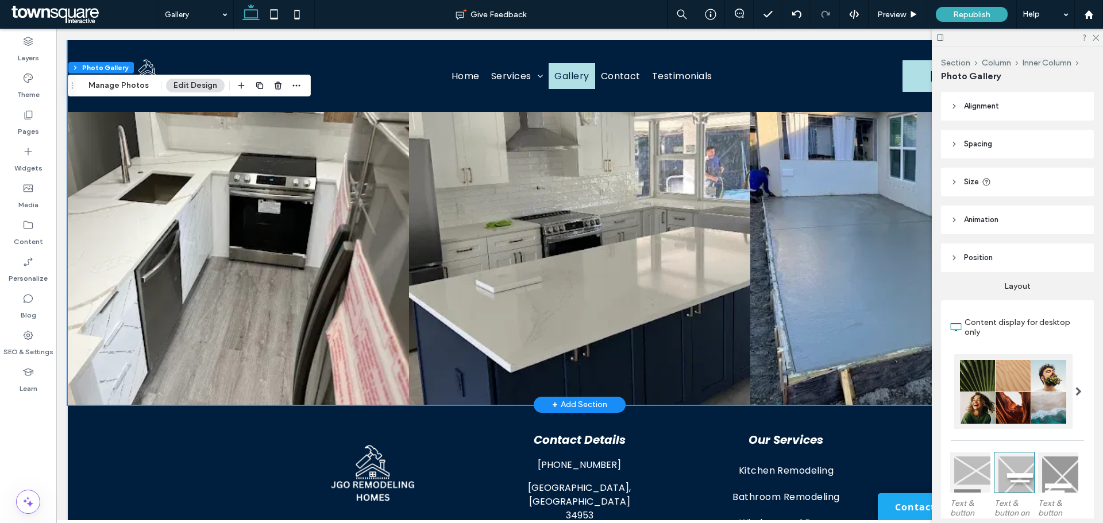
click at [620, 290] on link at bounding box center [579, 234] width 341 height 341
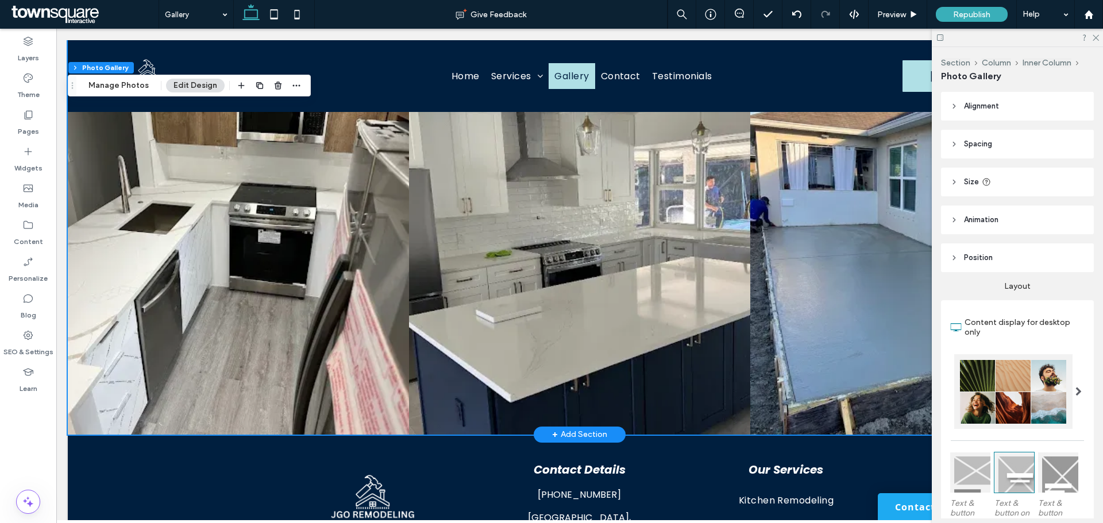
click at [623, 290] on link at bounding box center [579, 264] width 341 height 341
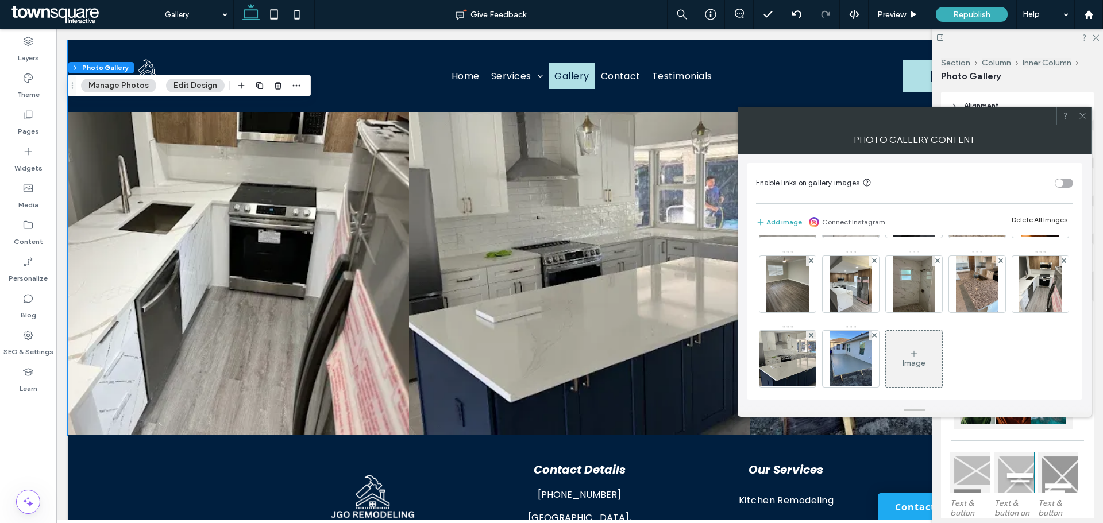
scroll to position [152, 0]
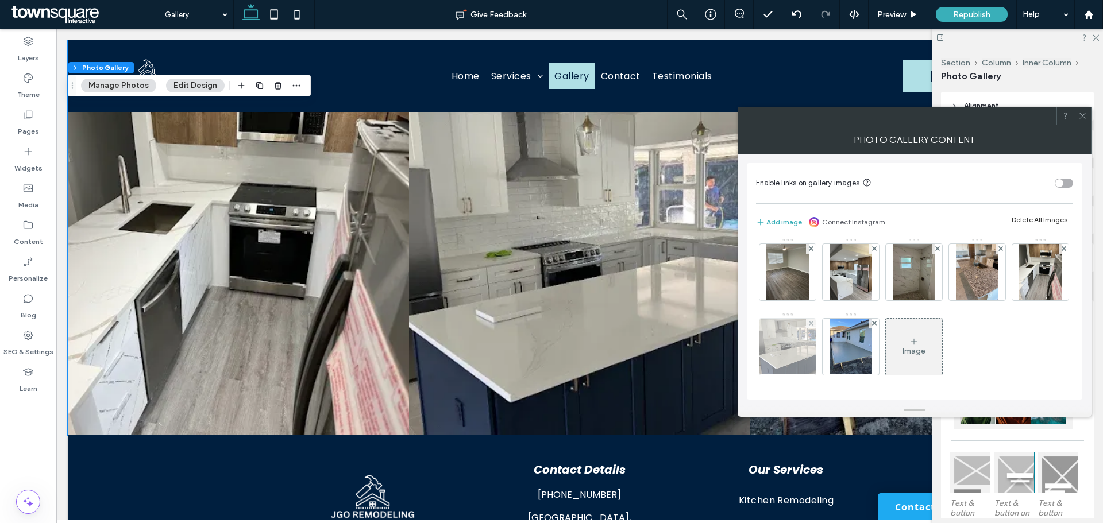
click at [838, 319] on img at bounding box center [788, 347] width 100 height 56
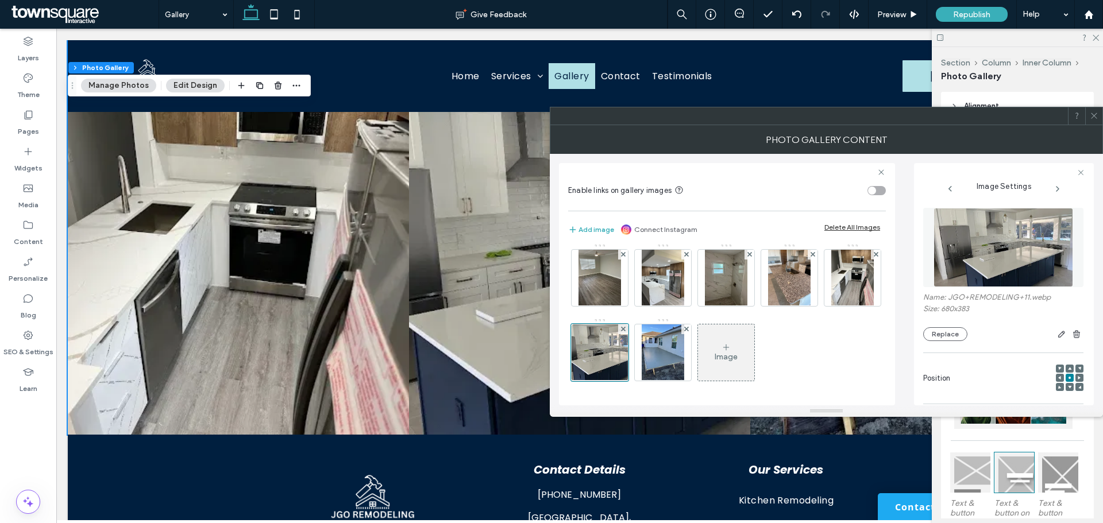
click at [1019, 213] on img at bounding box center [1004, 247] width 140 height 79
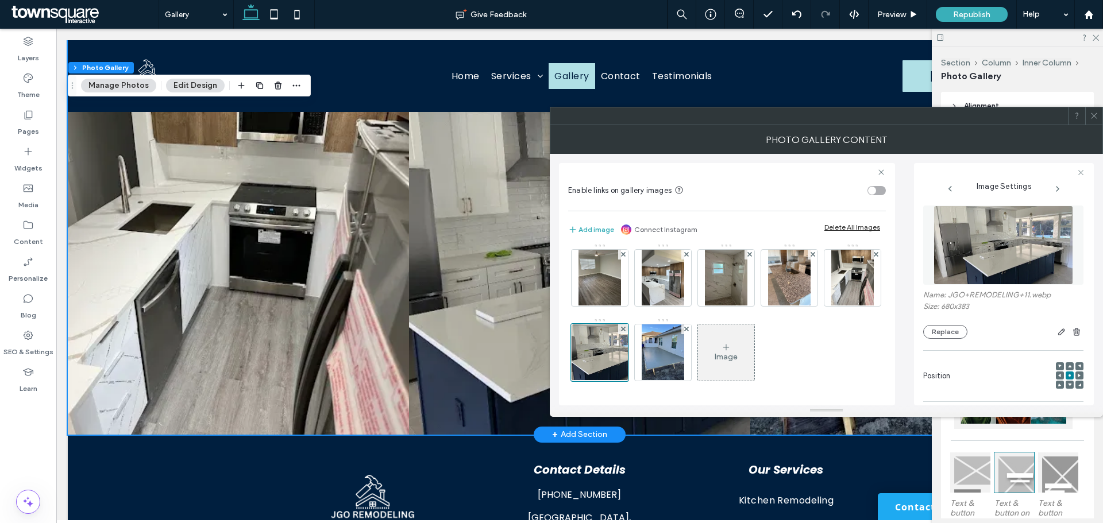
scroll to position [0, 0]
click at [525, 282] on link at bounding box center [579, 264] width 341 height 341
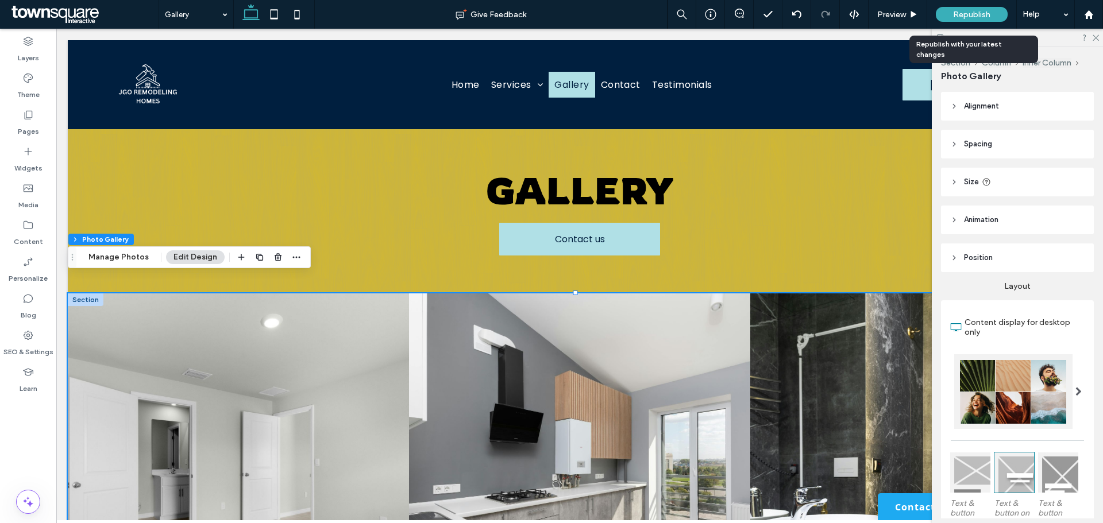
click at [986, 11] on span "Republish" at bounding box center [971, 15] width 37 height 10
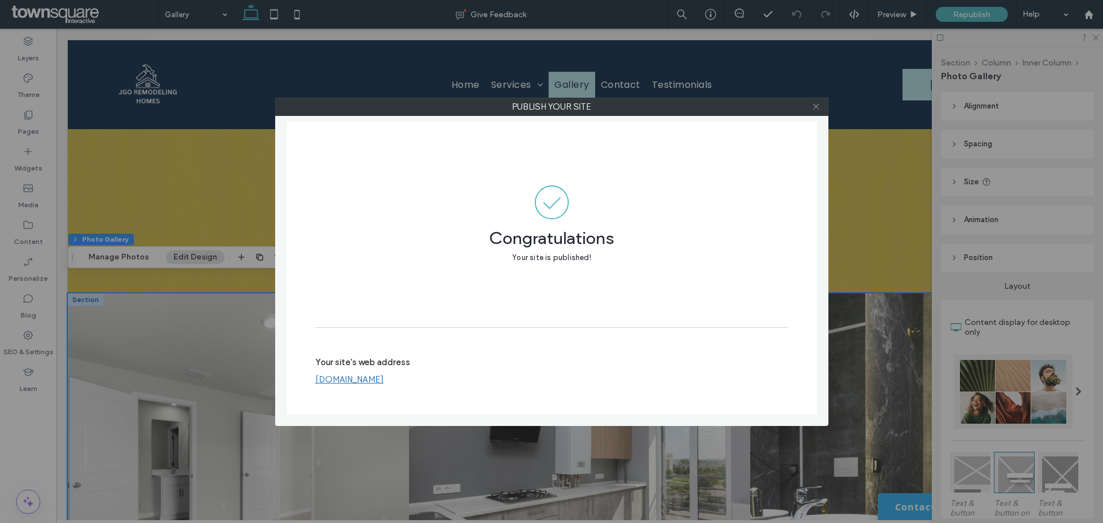
click at [817, 110] on icon at bounding box center [816, 106] width 9 height 9
